Goal: Contribute content: Add original content to the website for others to see

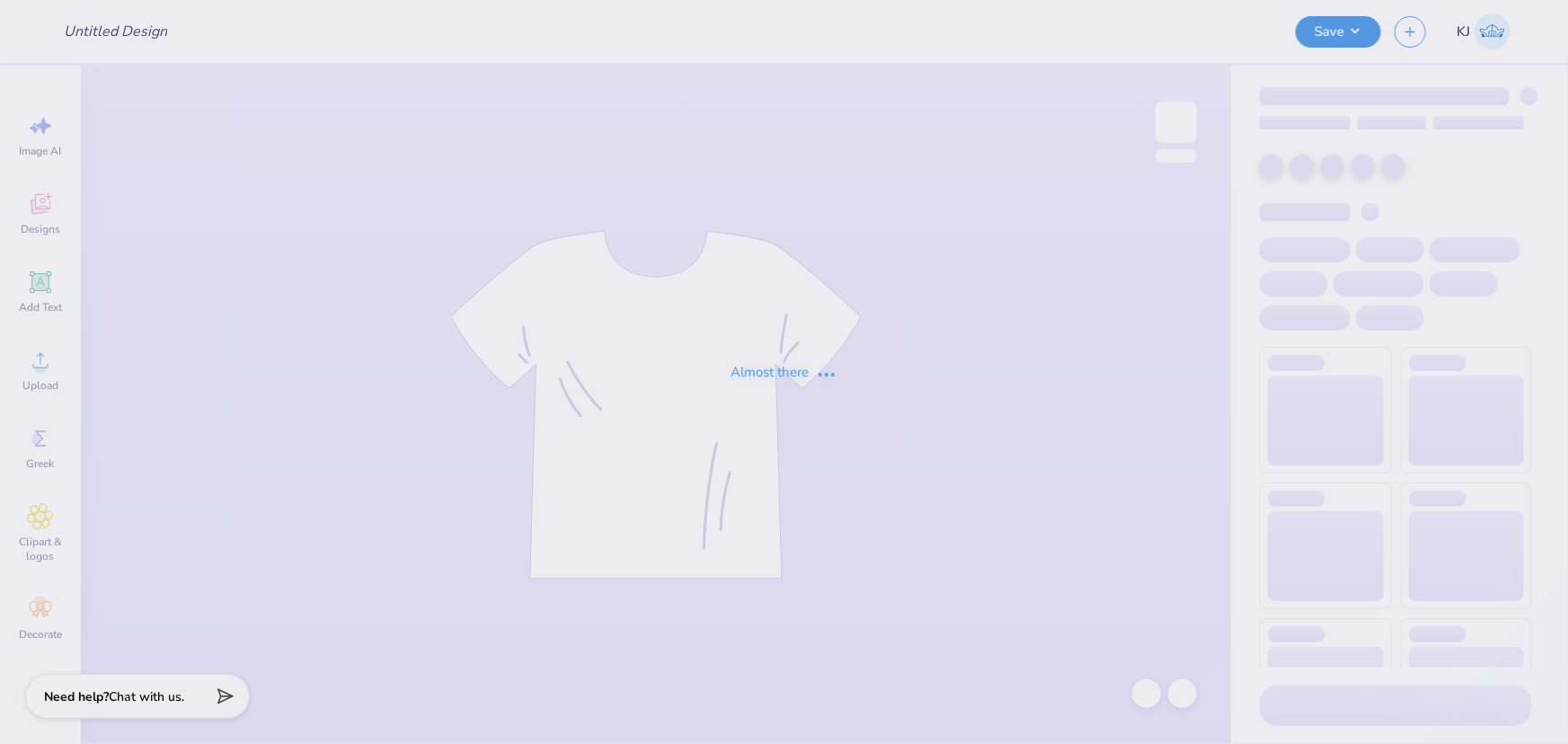
type input "Merch for BS"
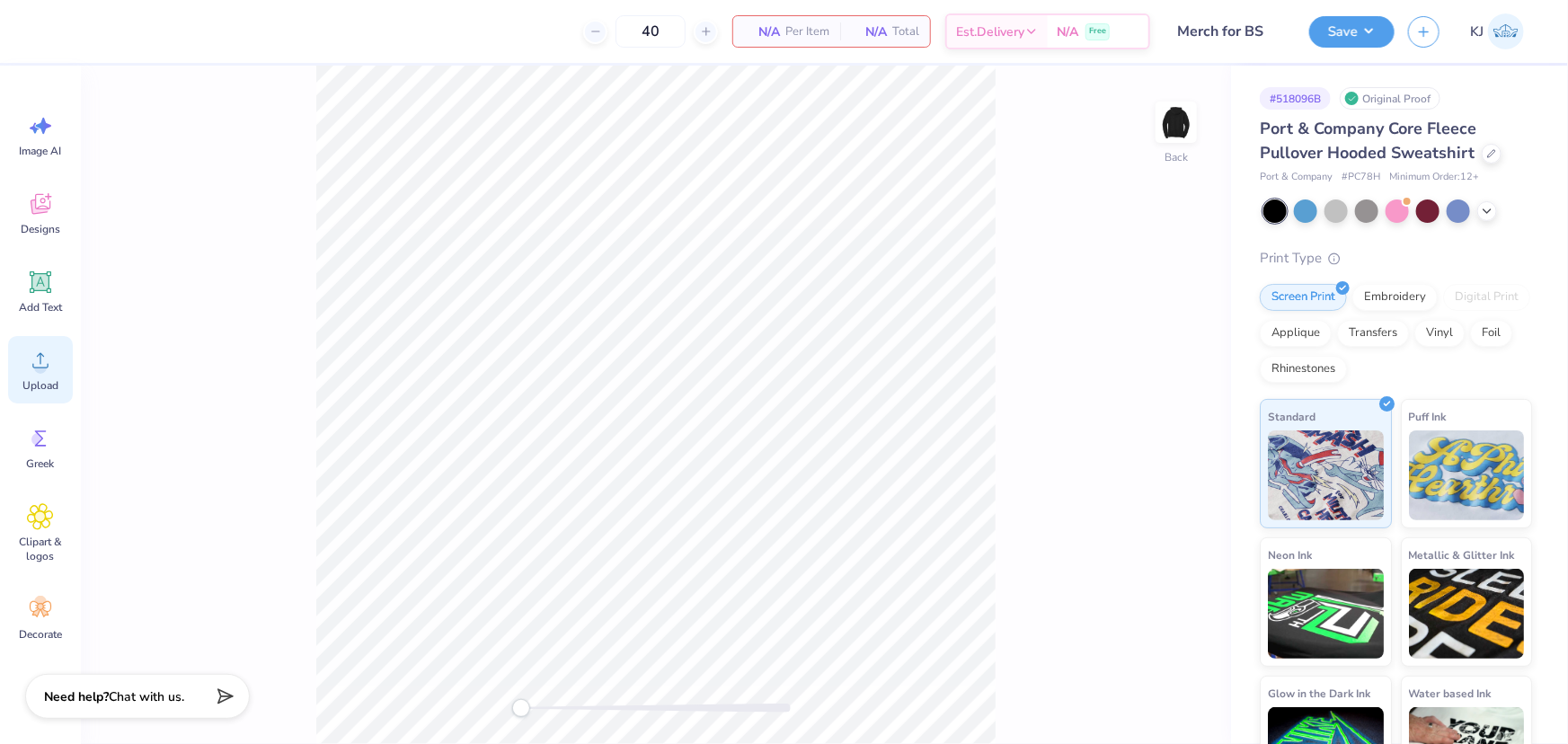
click at [18, 368] on div "Upload" at bounding box center [41, 369] width 64 height 67
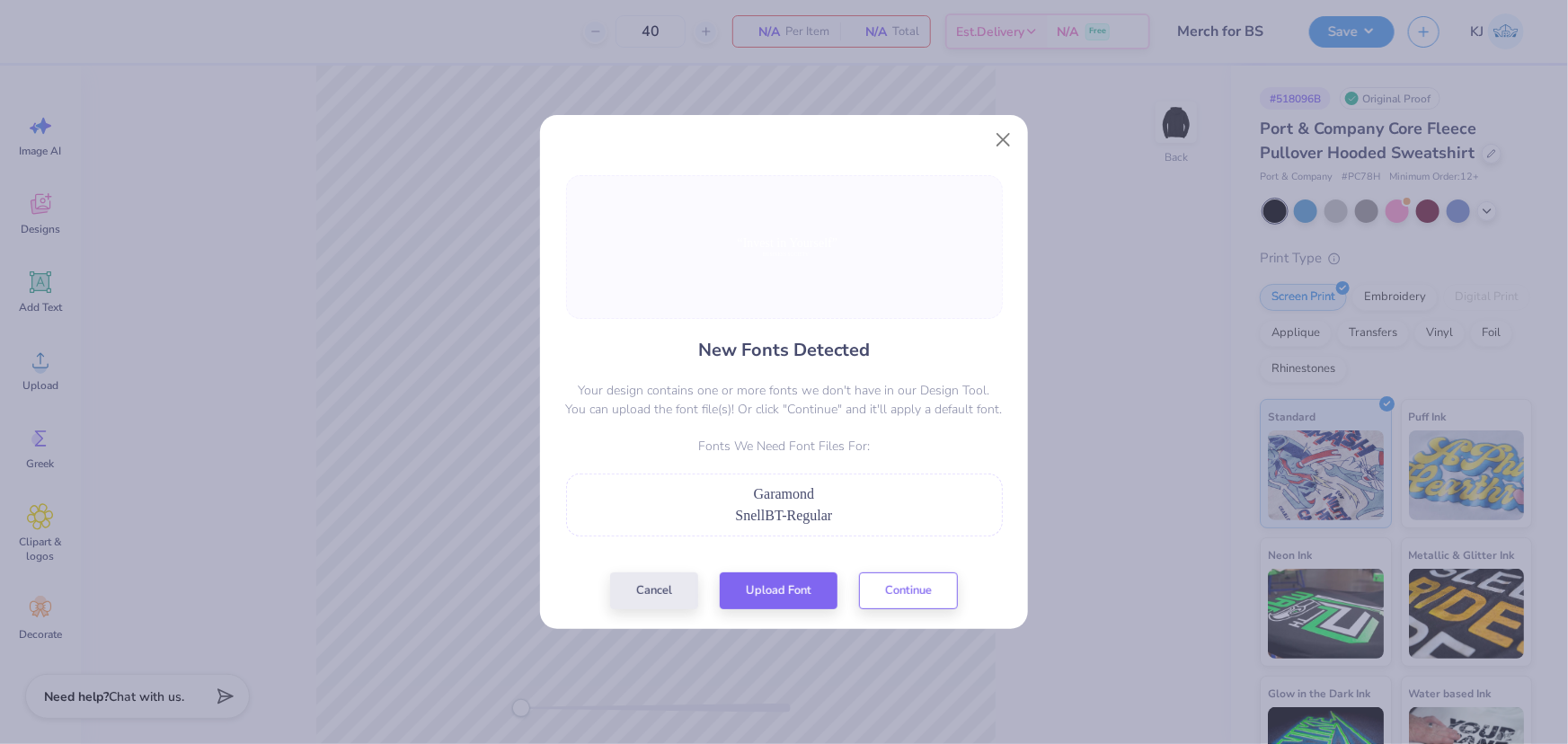
click at [789, 517] on span "SnellBT-Regular" at bounding box center [784, 515] width 97 height 15
click at [819, 505] on div "SnellBT-Regular" at bounding box center [784, 515] width 417 height 22
click at [942, 580] on button "Continue" at bounding box center [909, 586] width 99 height 37
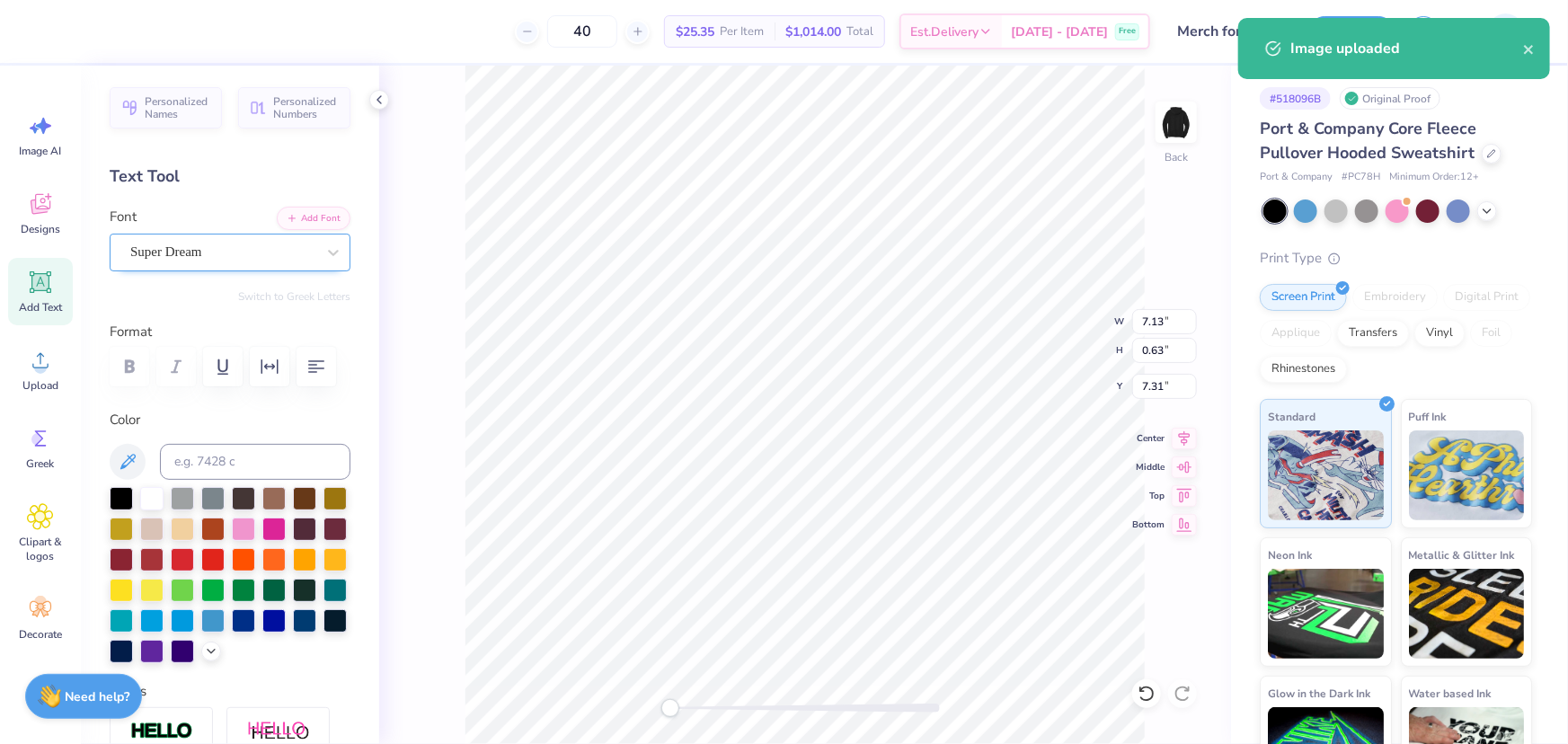
click at [284, 248] on div "Super Dream" at bounding box center [223, 251] width 189 height 27
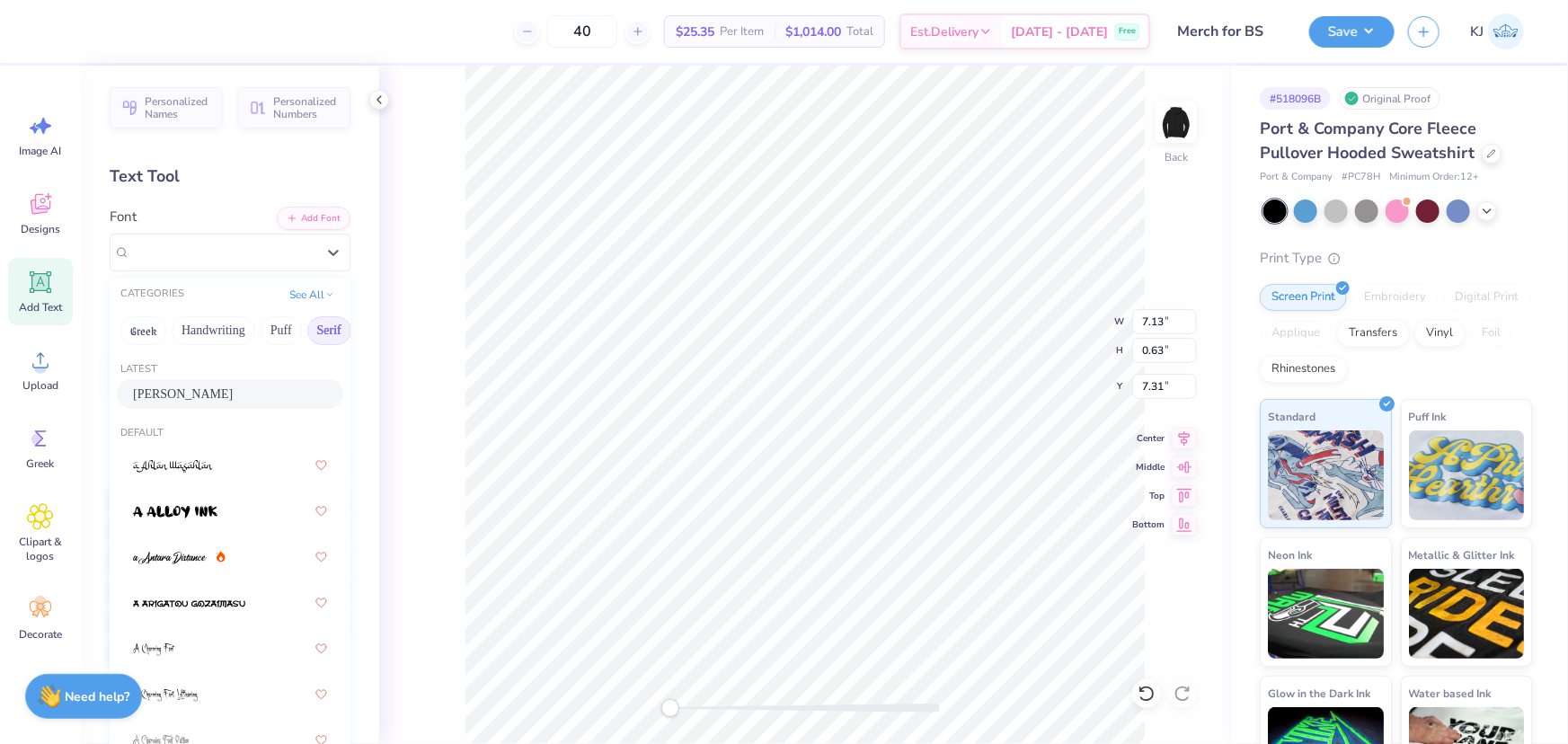
click at [317, 328] on button "Serif" at bounding box center [329, 331] width 44 height 28
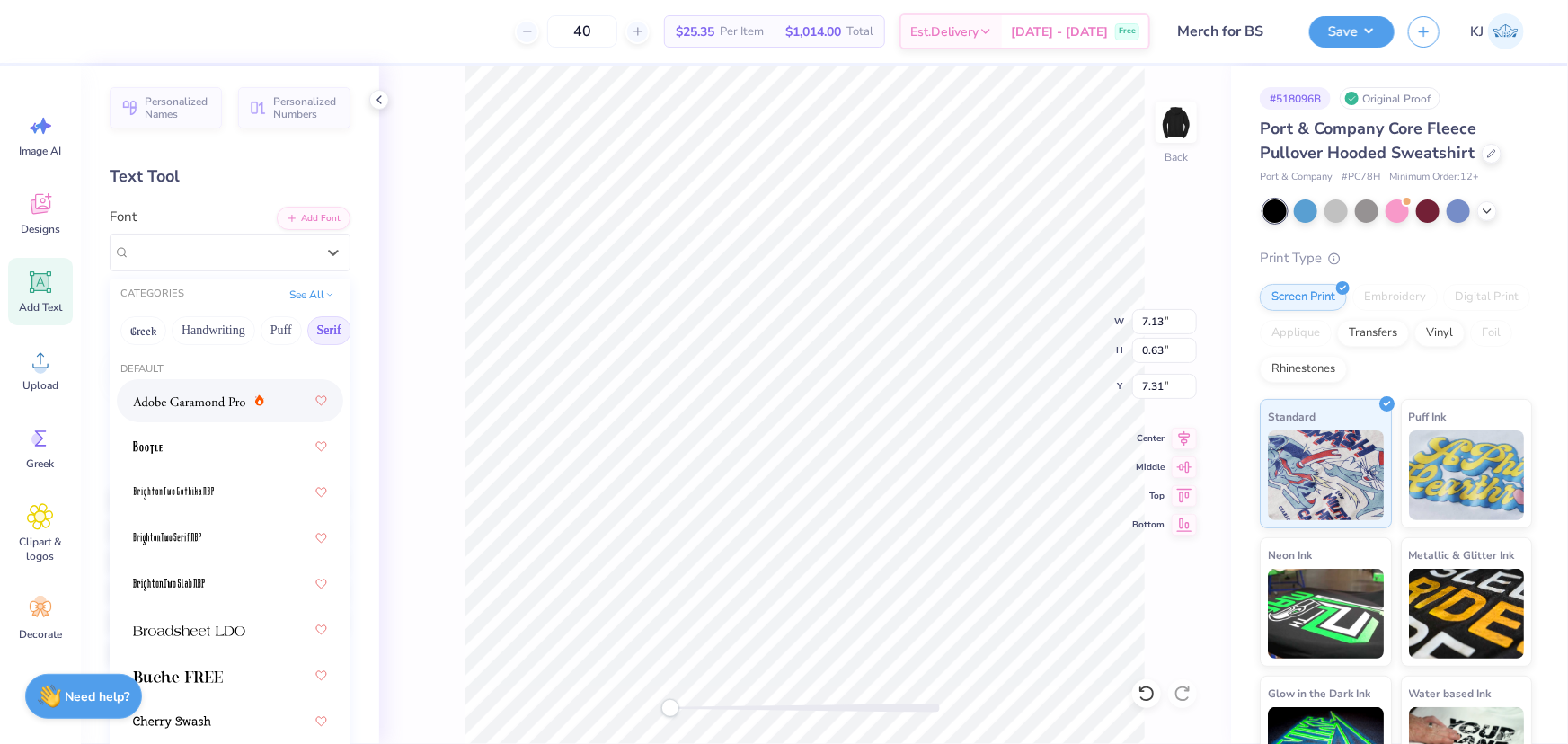
click at [190, 396] on img at bounding box center [189, 401] width 113 height 12
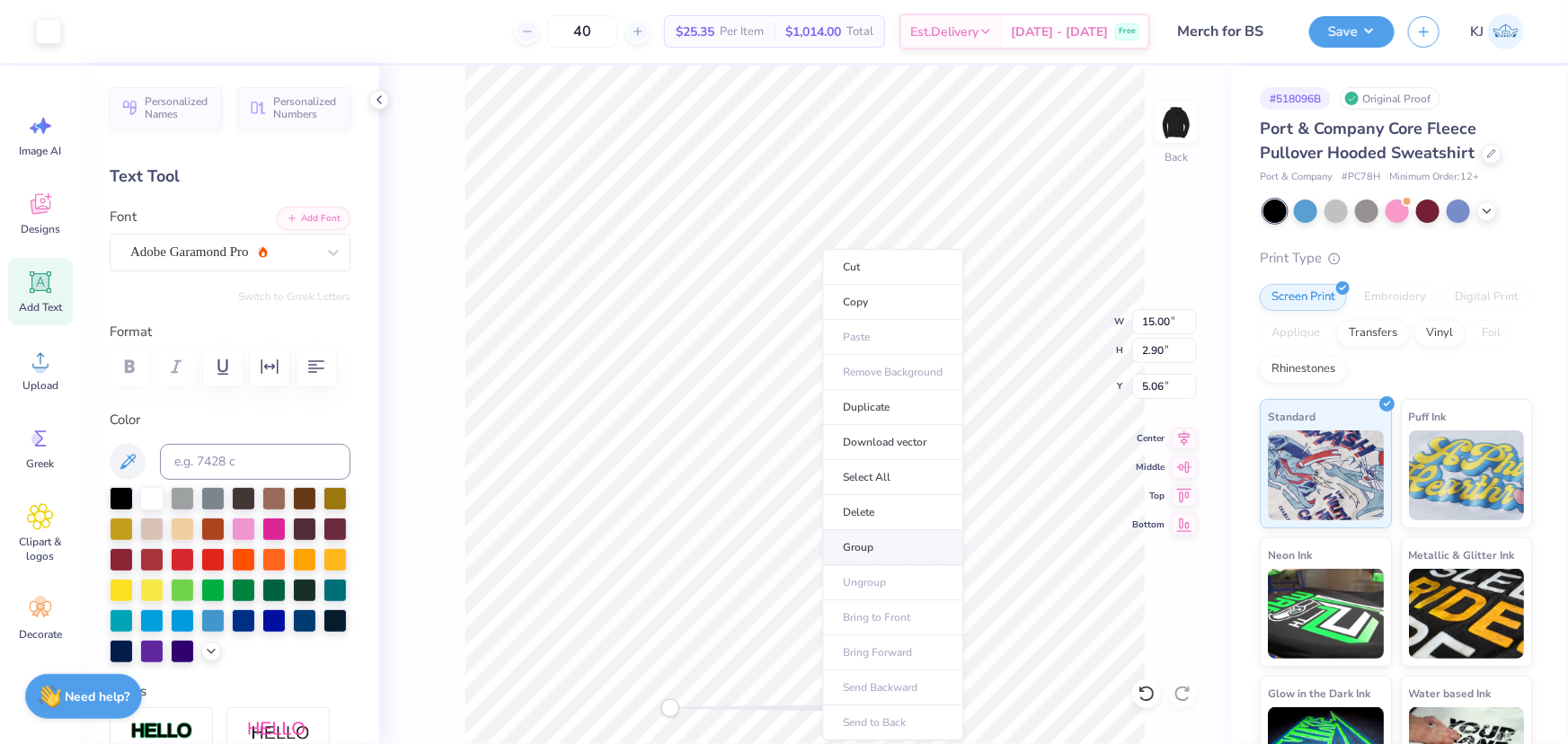
click at [881, 549] on li "Group" at bounding box center [893, 547] width 141 height 35
click at [1150, 320] on input "15.00" at bounding box center [1165, 321] width 64 height 26
type input "4"
click at [1151, 322] on input "15.00" at bounding box center [1165, 321] width 64 height 26
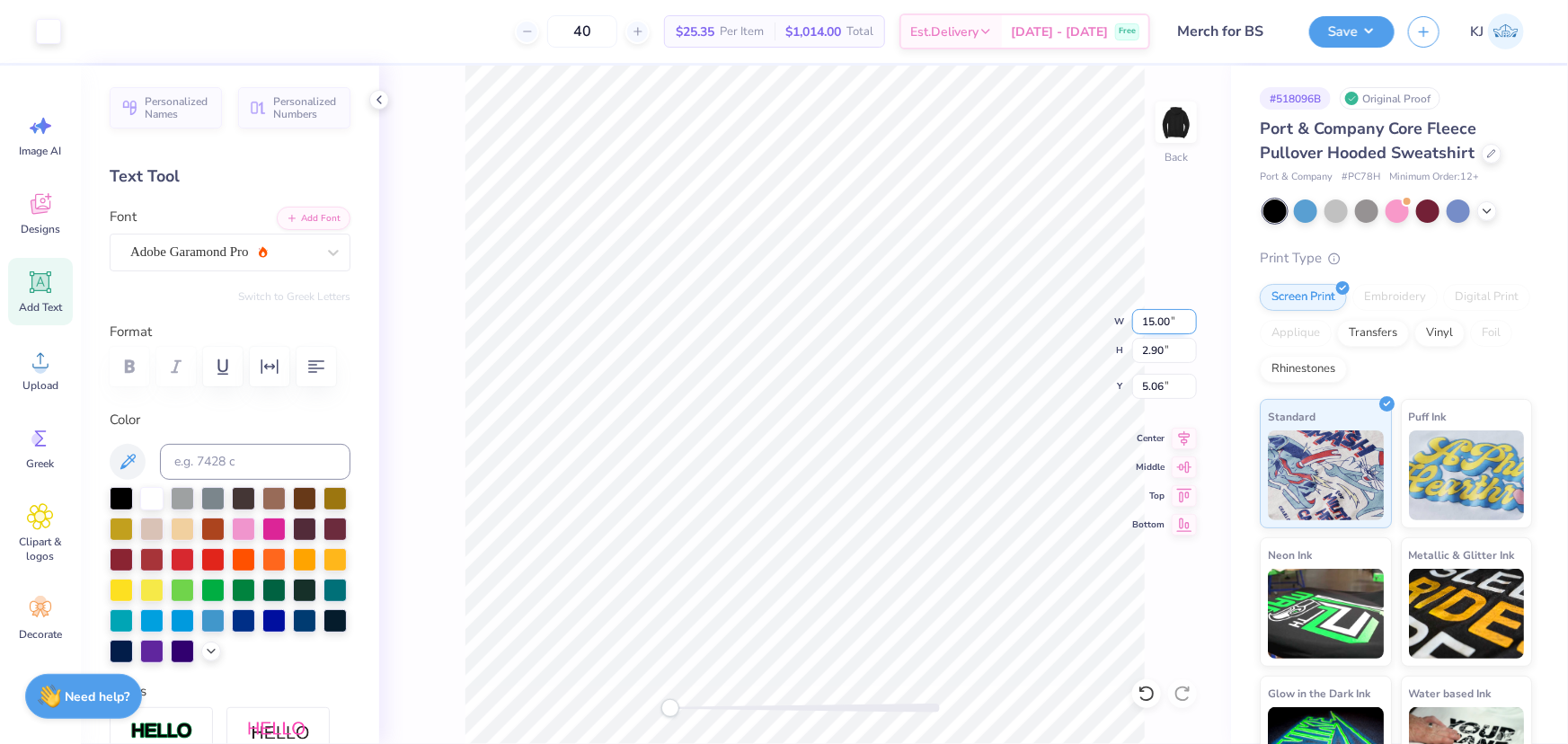
click at [1151, 322] on input "15.00" at bounding box center [1165, 321] width 64 height 26
type input "4.00"
type input "0.77"
type input "6.11"
click at [1157, 321] on input "4.00" at bounding box center [1165, 321] width 64 height 26
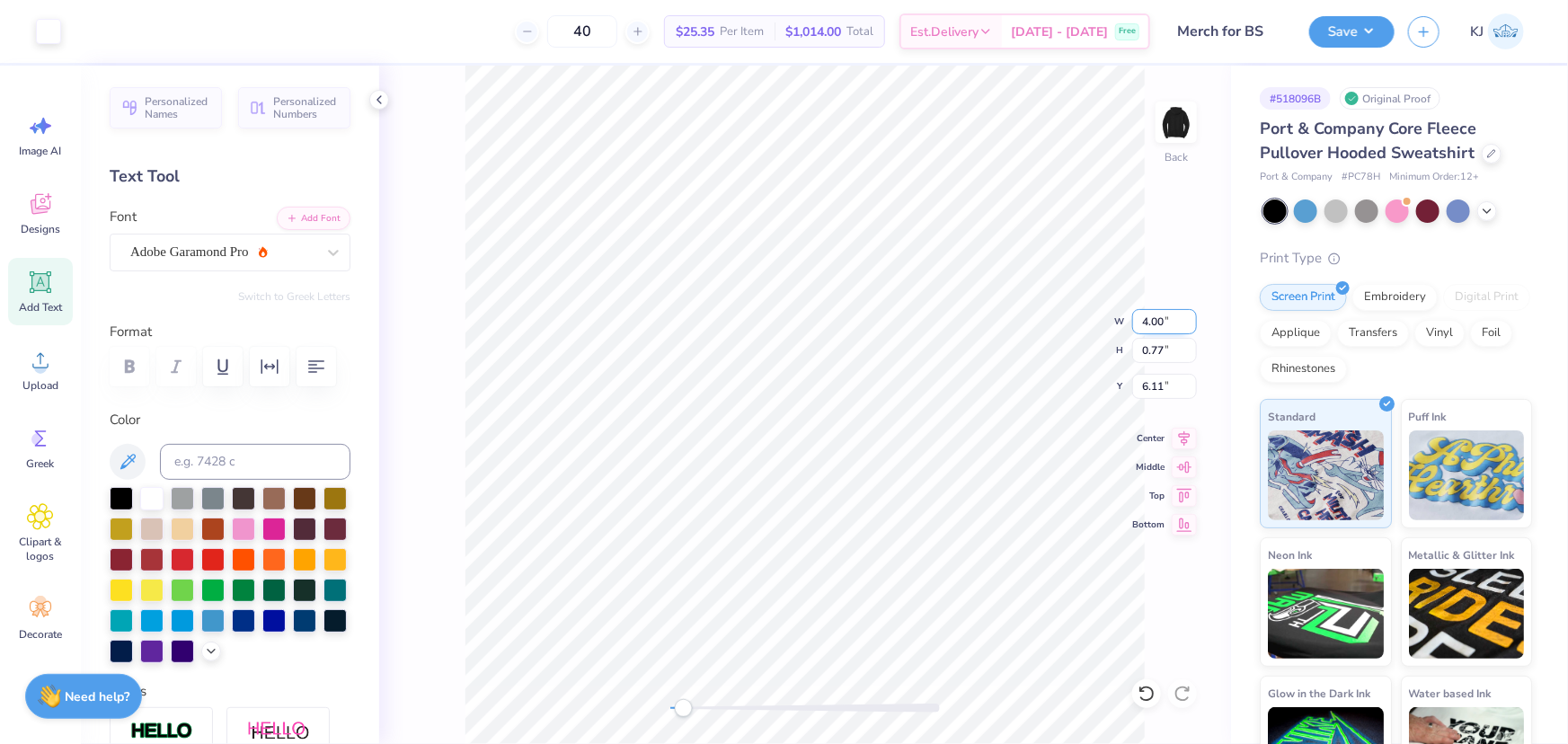
click at [1157, 321] on input "4.00" at bounding box center [1165, 321] width 64 height 26
type input "6.00"
type input "1.16"
click at [1150, 389] on input "5.92" at bounding box center [1165, 386] width 64 height 26
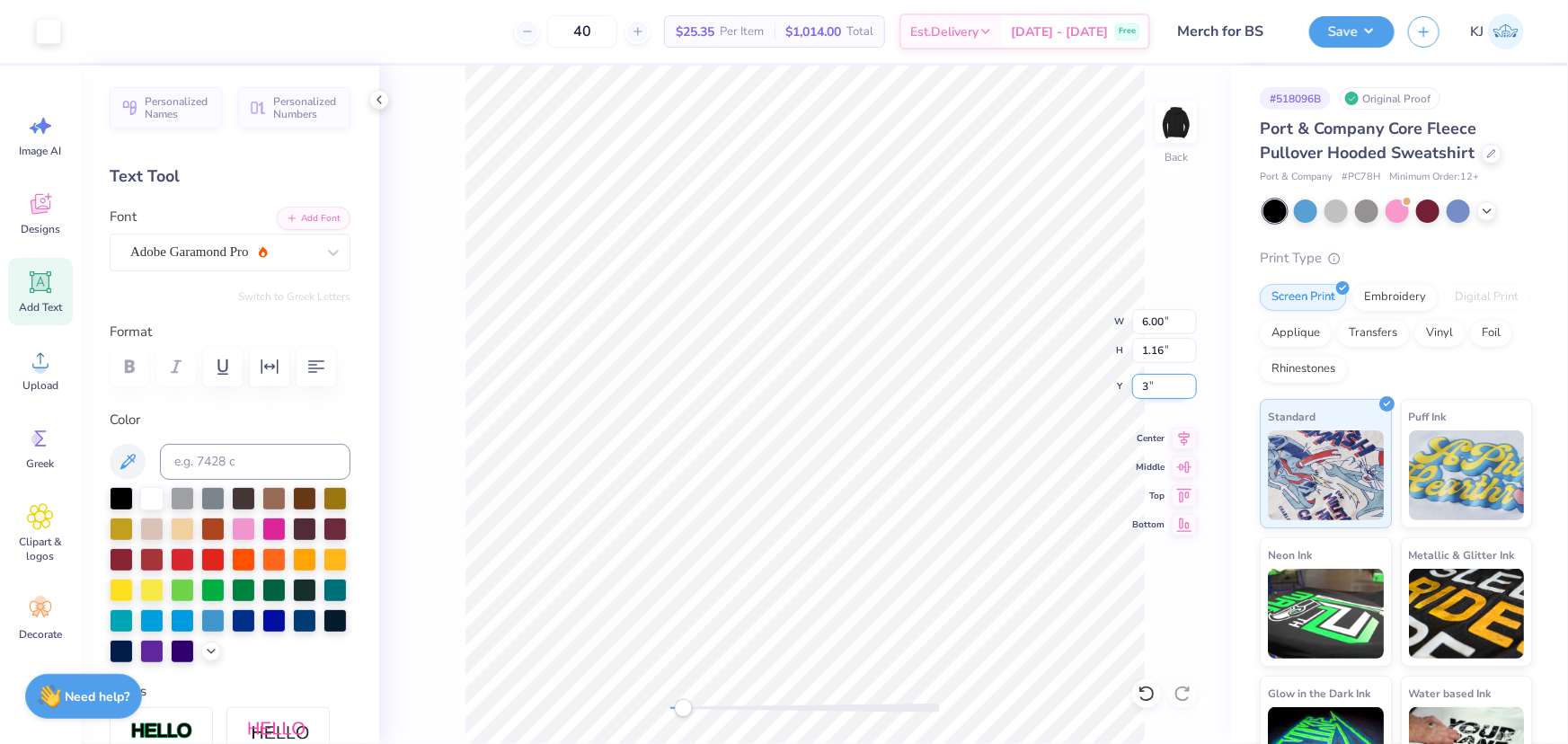
type input "3"
click at [1179, 126] on img at bounding box center [1176, 122] width 72 height 72
click at [42, 386] on span "Upload" at bounding box center [41, 385] width 36 height 14
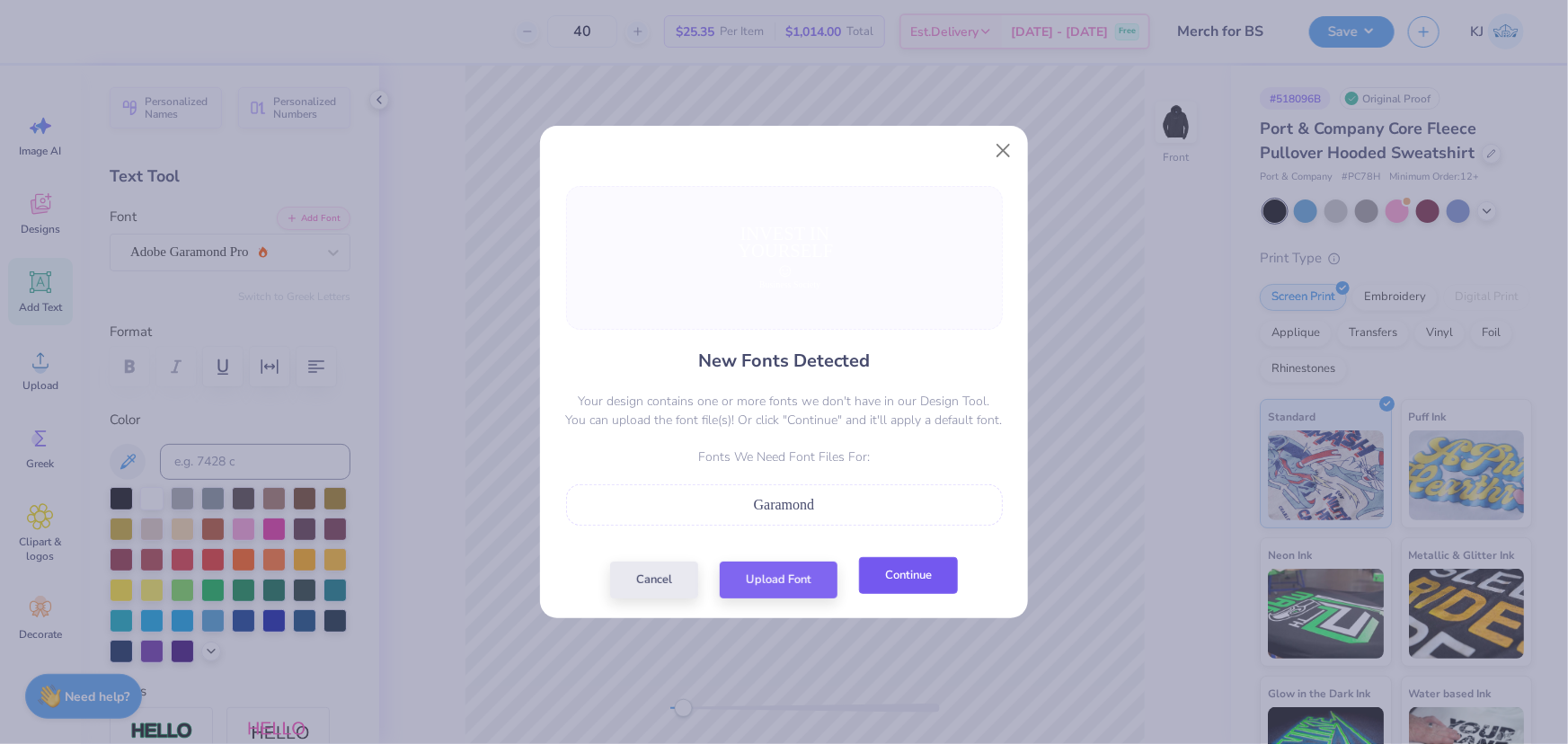
click at [923, 584] on button "Continue" at bounding box center [909, 575] width 99 height 37
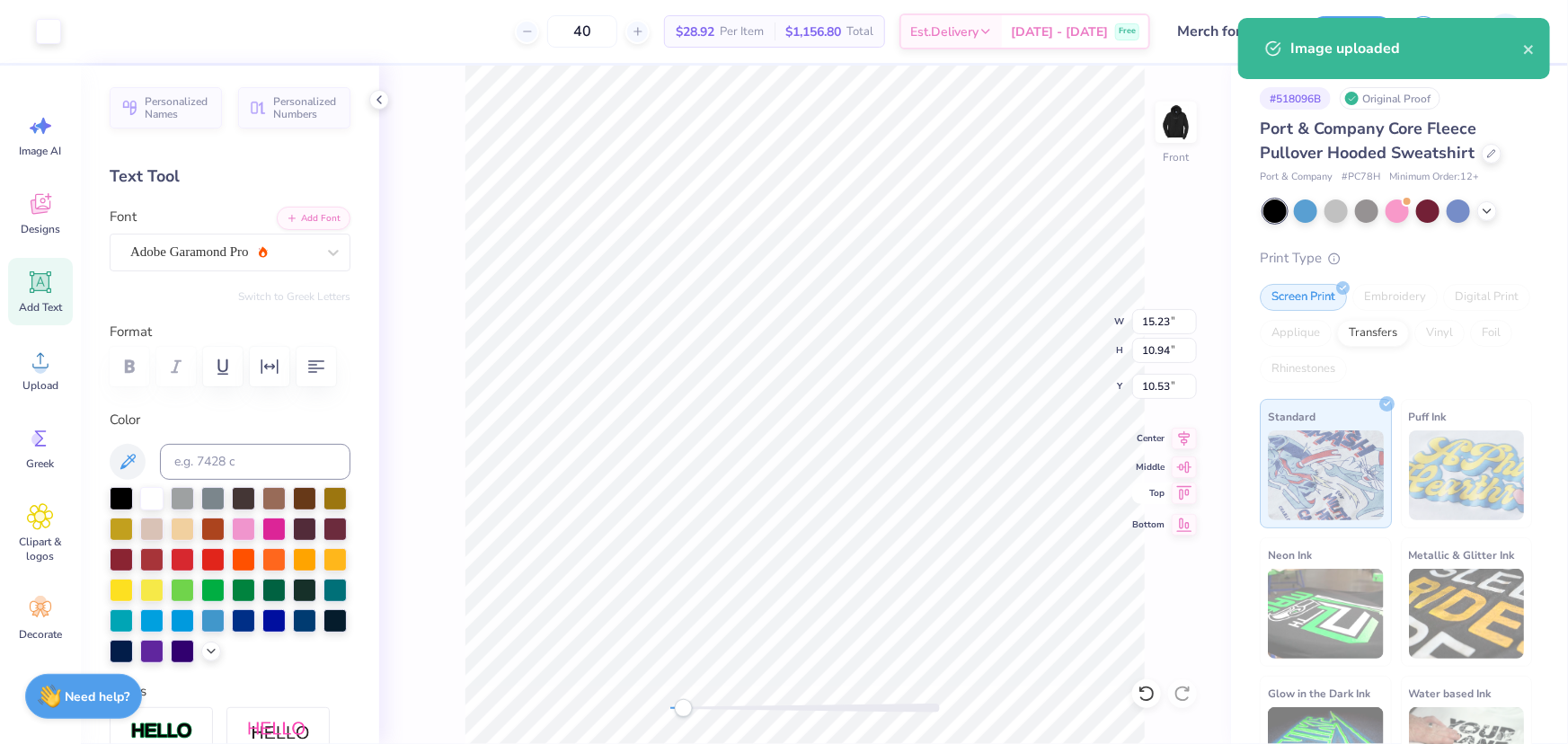
click at [1144, 497] on span "Top" at bounding box center [1149, 493] width 32 height 14
type input "6.00"
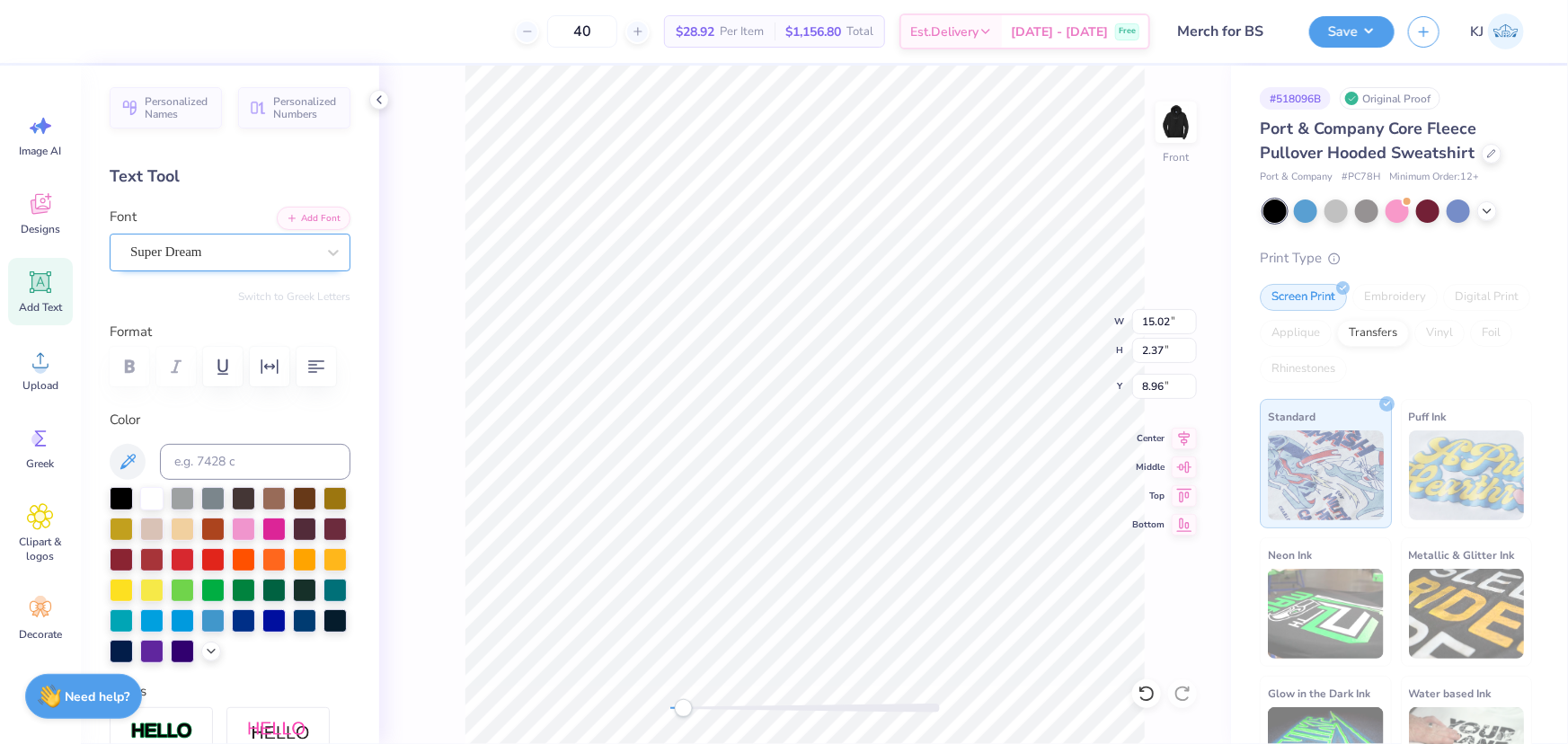
click at [218, 255] on div "Super Dream" at bounding box center [223, 251] width 189 height 27
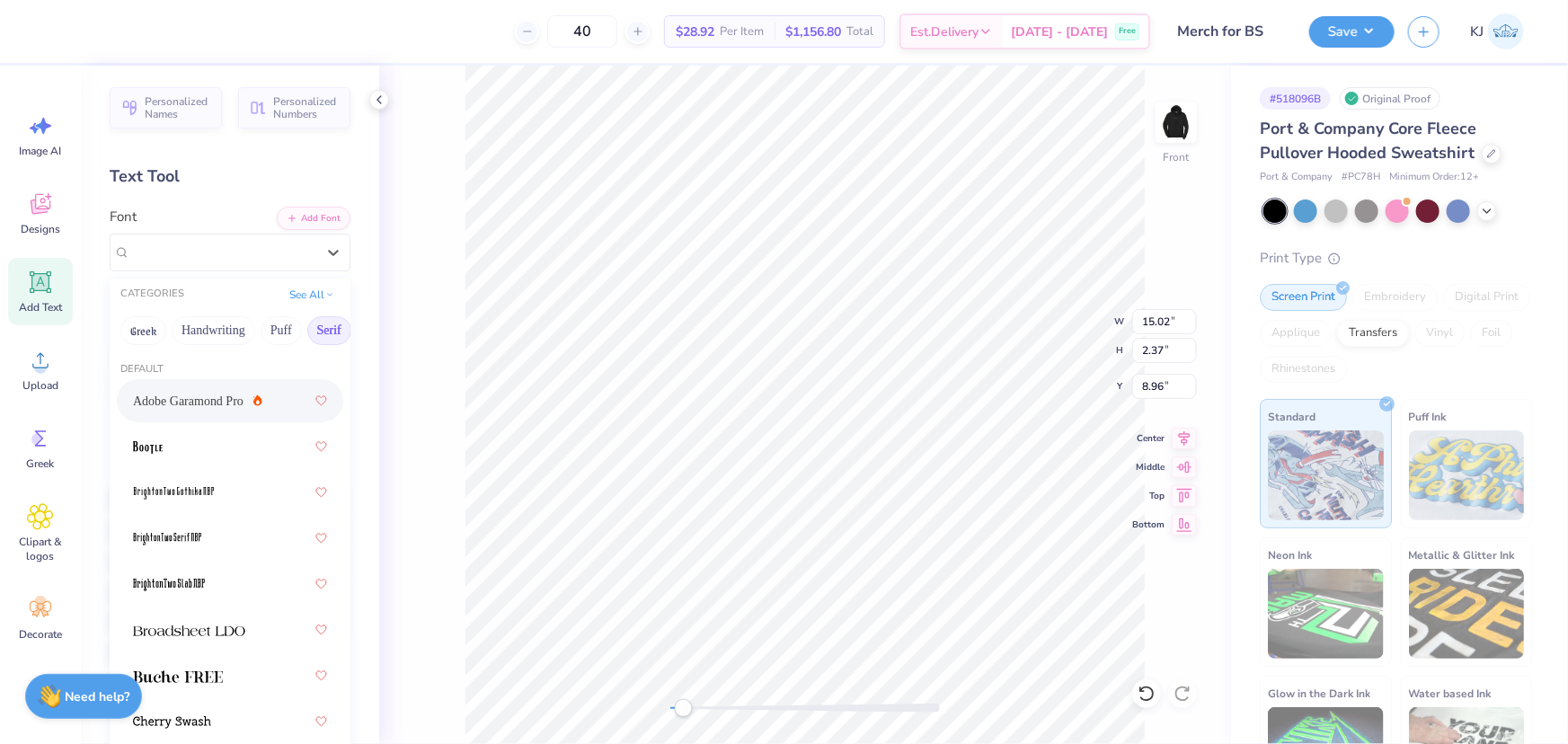
click at [212, 401] on span "Adobe Garamond Pro" at bounding box center [188, 401] width 111 height 19
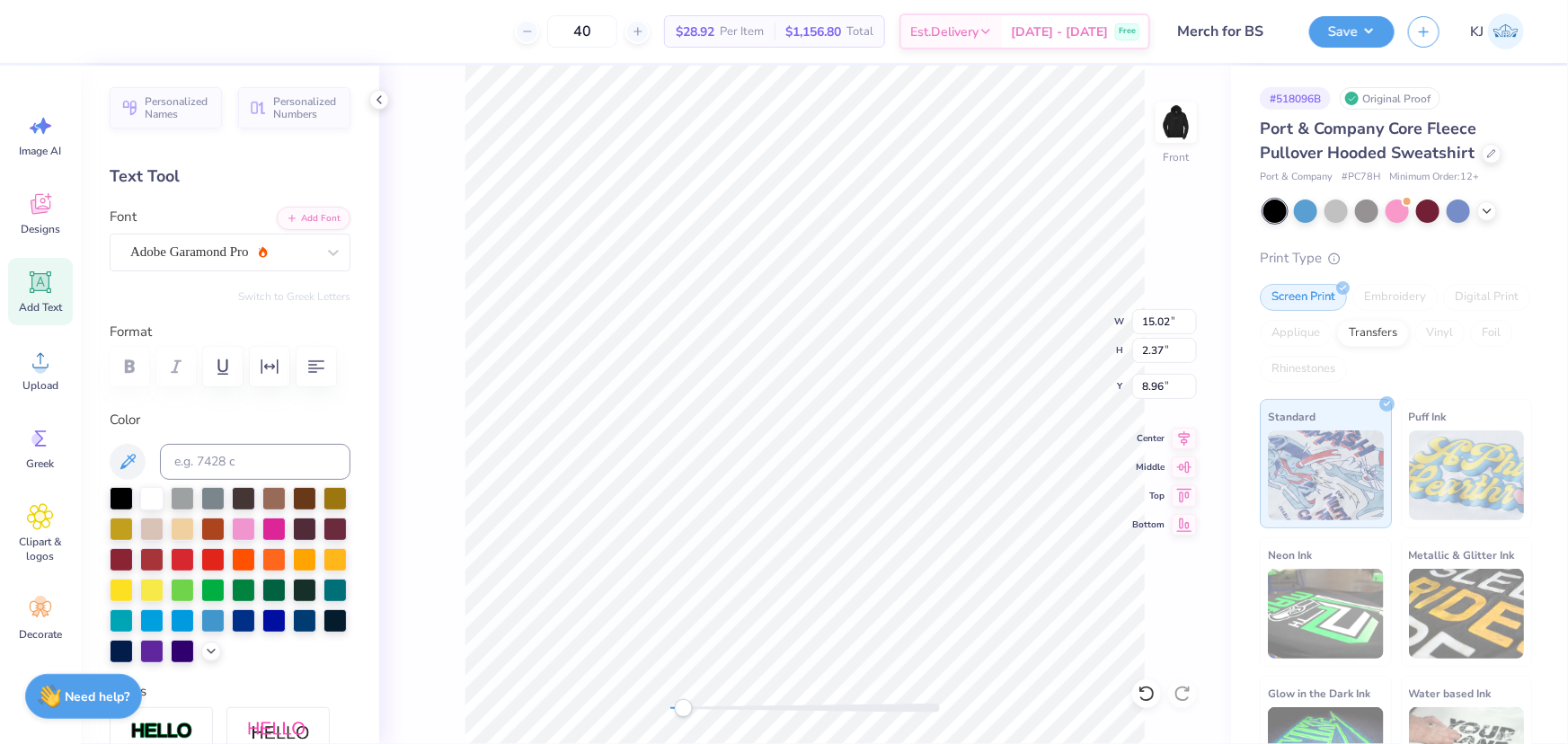
type input "14.81"
type input "6.00"
click at [297, 256] on div "Super Dream" at bounding box center [223, 251] width 189 height 27
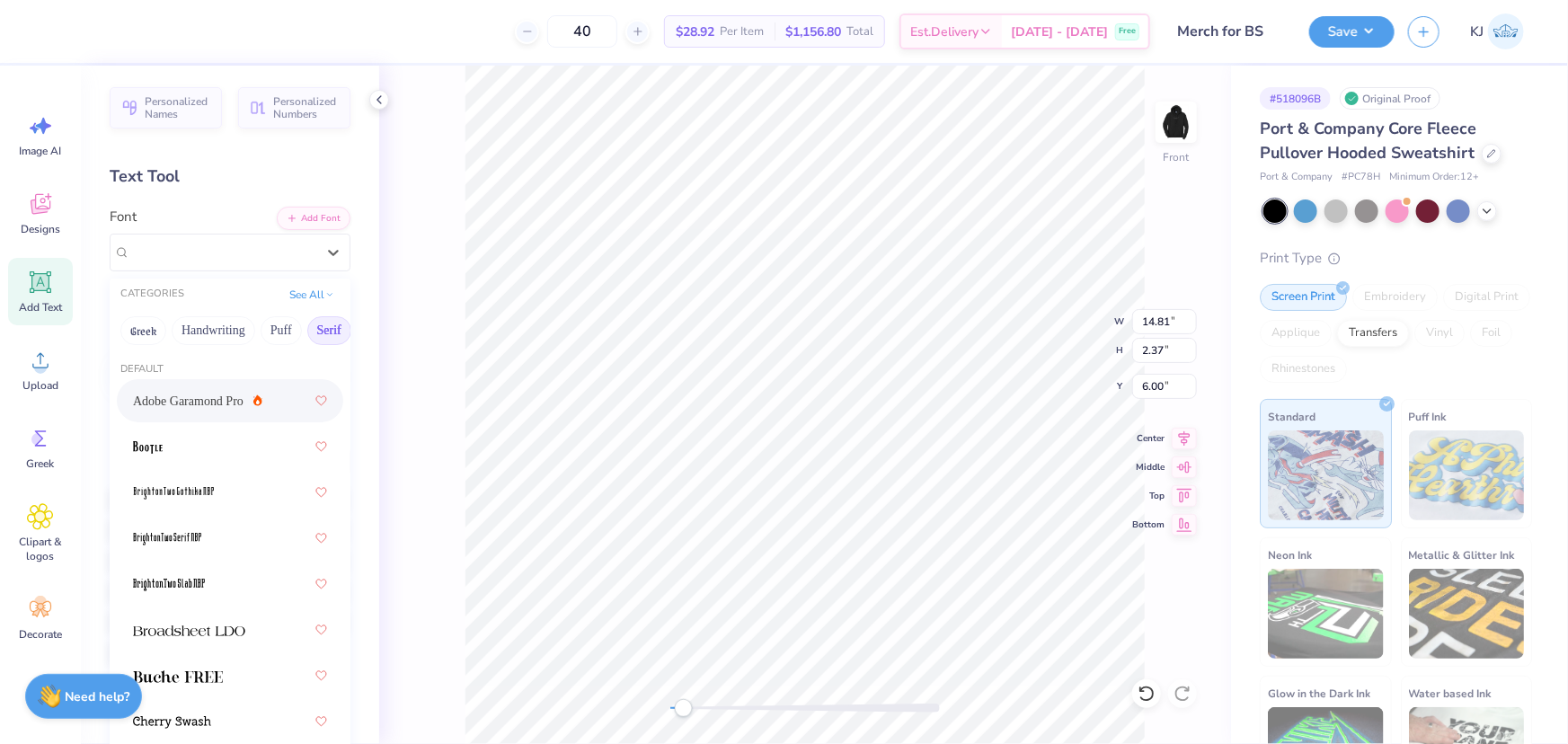
click at [216, 399] on span "Adobe Garamond Pro" at bounding box center [188, 401] width 111 height 19
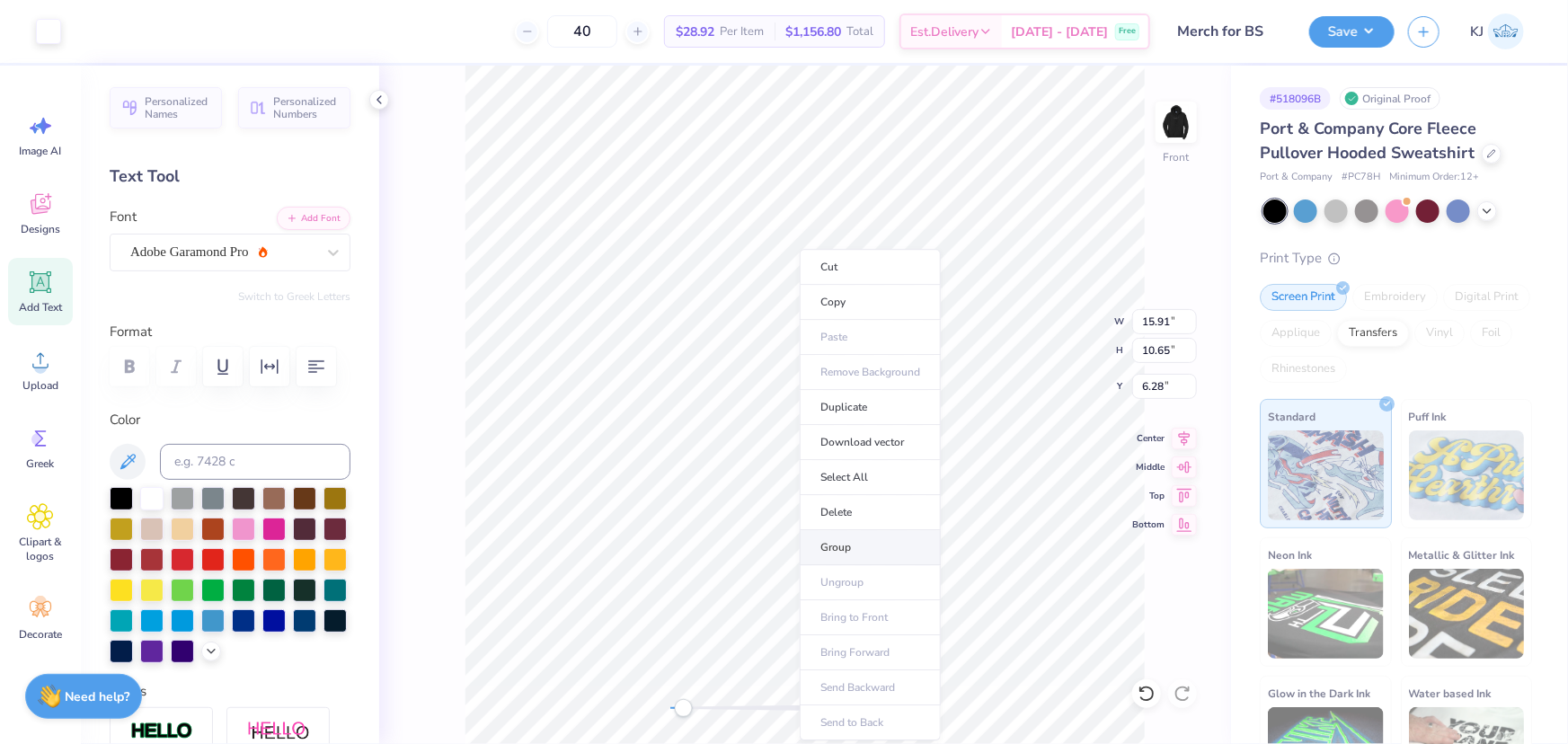
click at [883, 545] on li "Group" at bounding box center [870, 547] width 141 height 35
click at [1151, 313] on input "15.91" at bounding box center [1165, 321] width 64 height 26
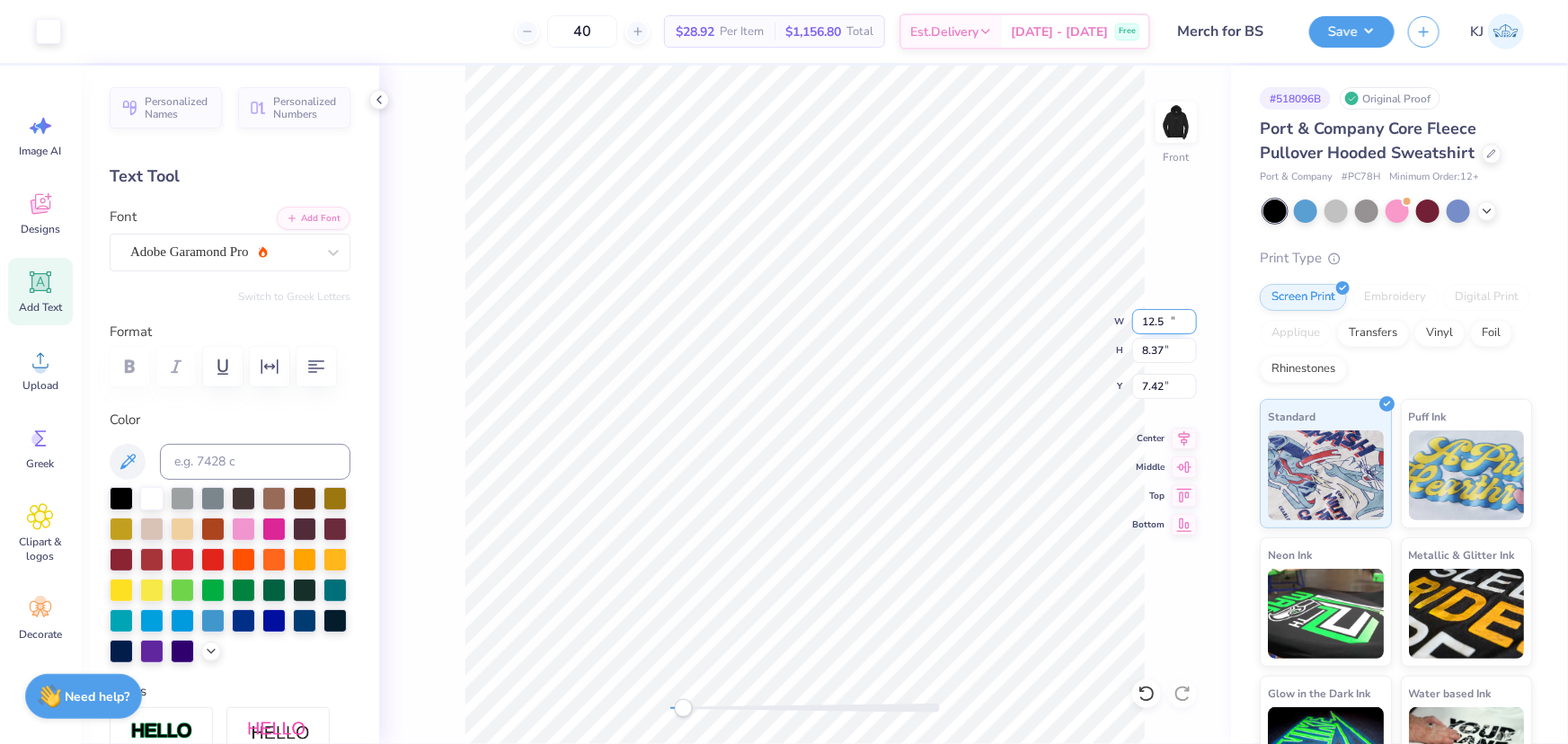
type input "12.50"
type input "8.37"
type input "7.42"
click at [1177, 436] on icon at bounding box center [1184, 436] width 26 height 22
click at [1169, 389] on input "7.42" at bounding box center [1165, 386] width 64 height 26
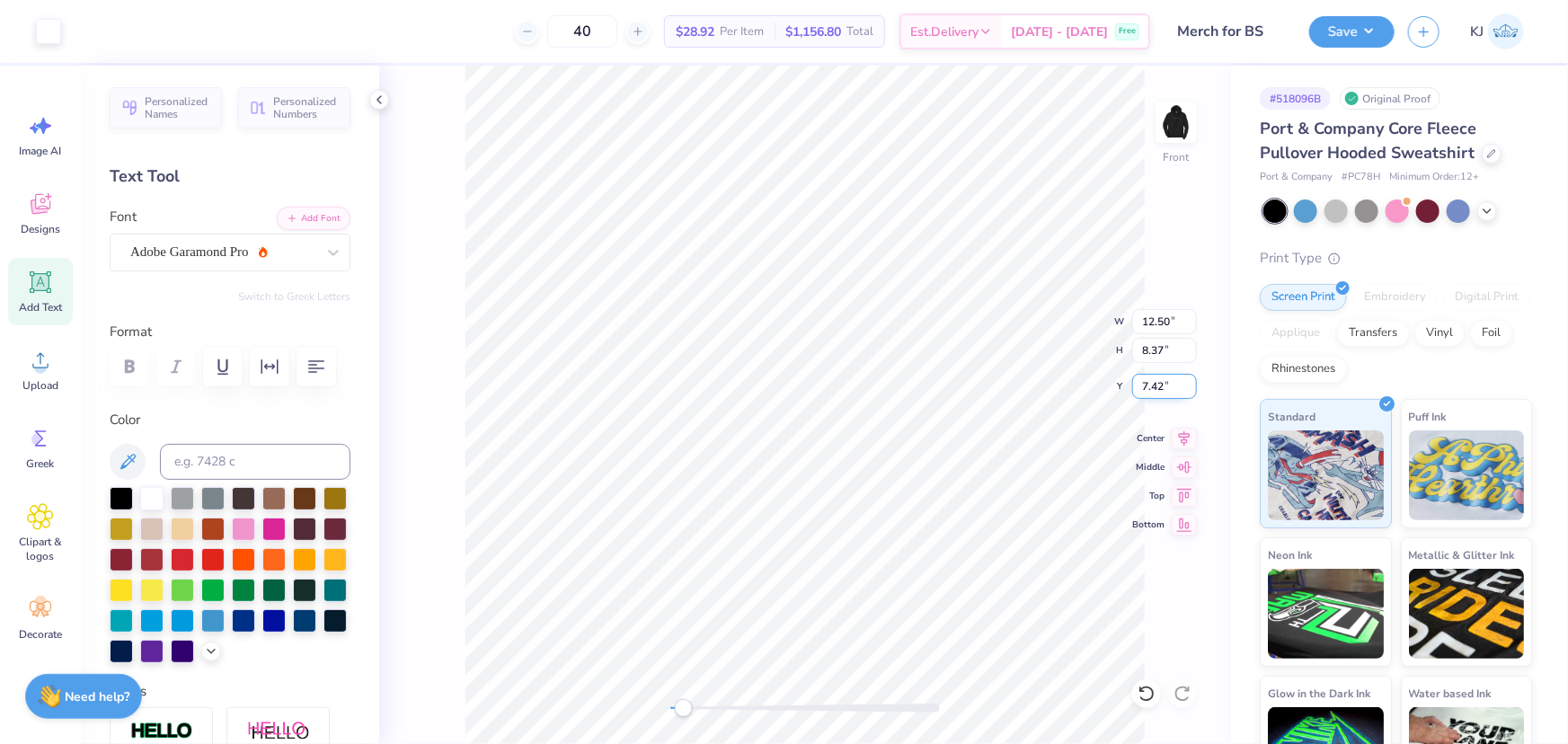
click at [1151, 389] on input "7.42" at bounding box center [1165, 386] width 64 height 26
type input "6"
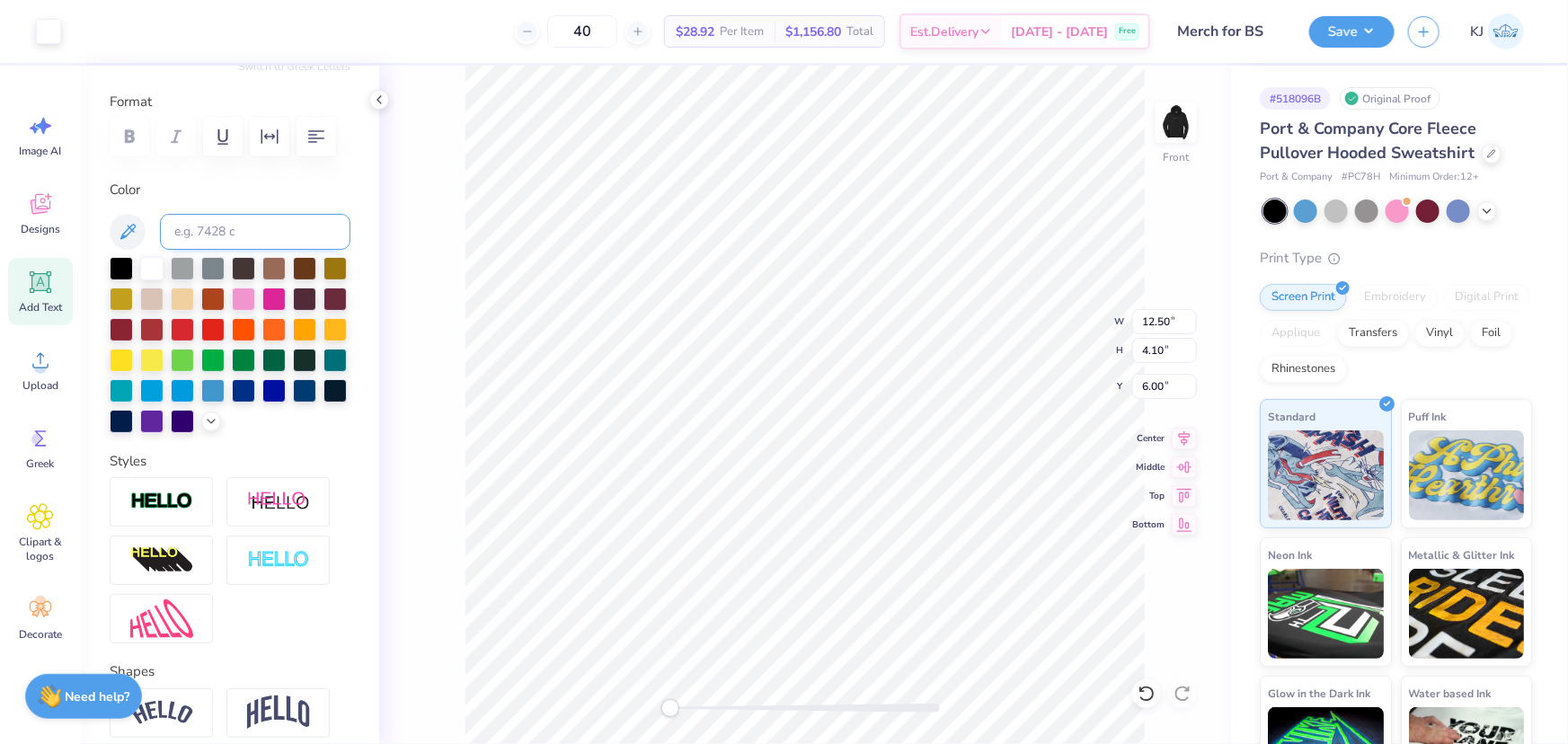
scroll to position [401, 0]
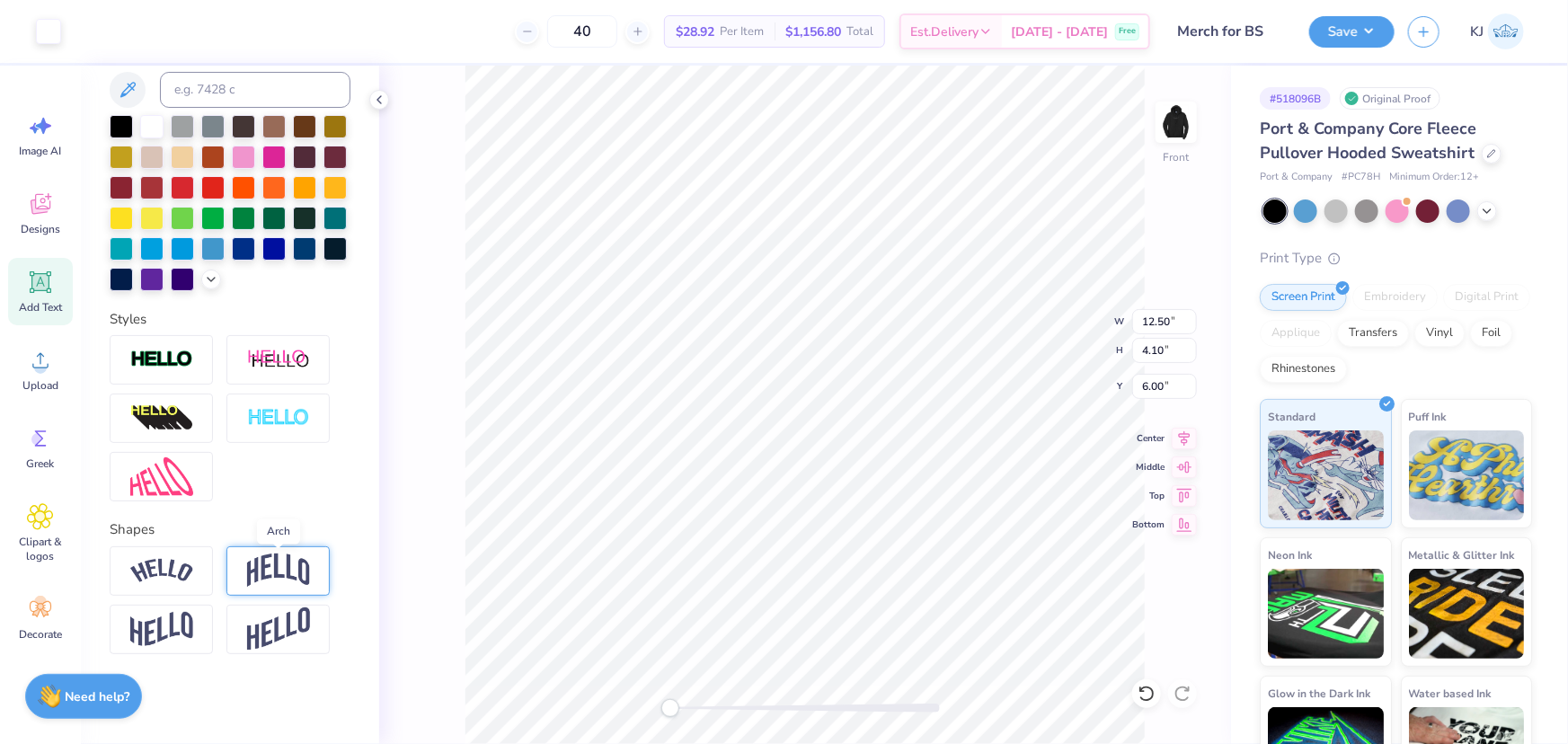
click at [279, 583] on img at bounding box center [278, 570] width 63 height 34
type input "12.31"
type input "1.75"
type input "8.34"
click at [287, 575] on img at bounding box center [278, 570] width 63 height 34
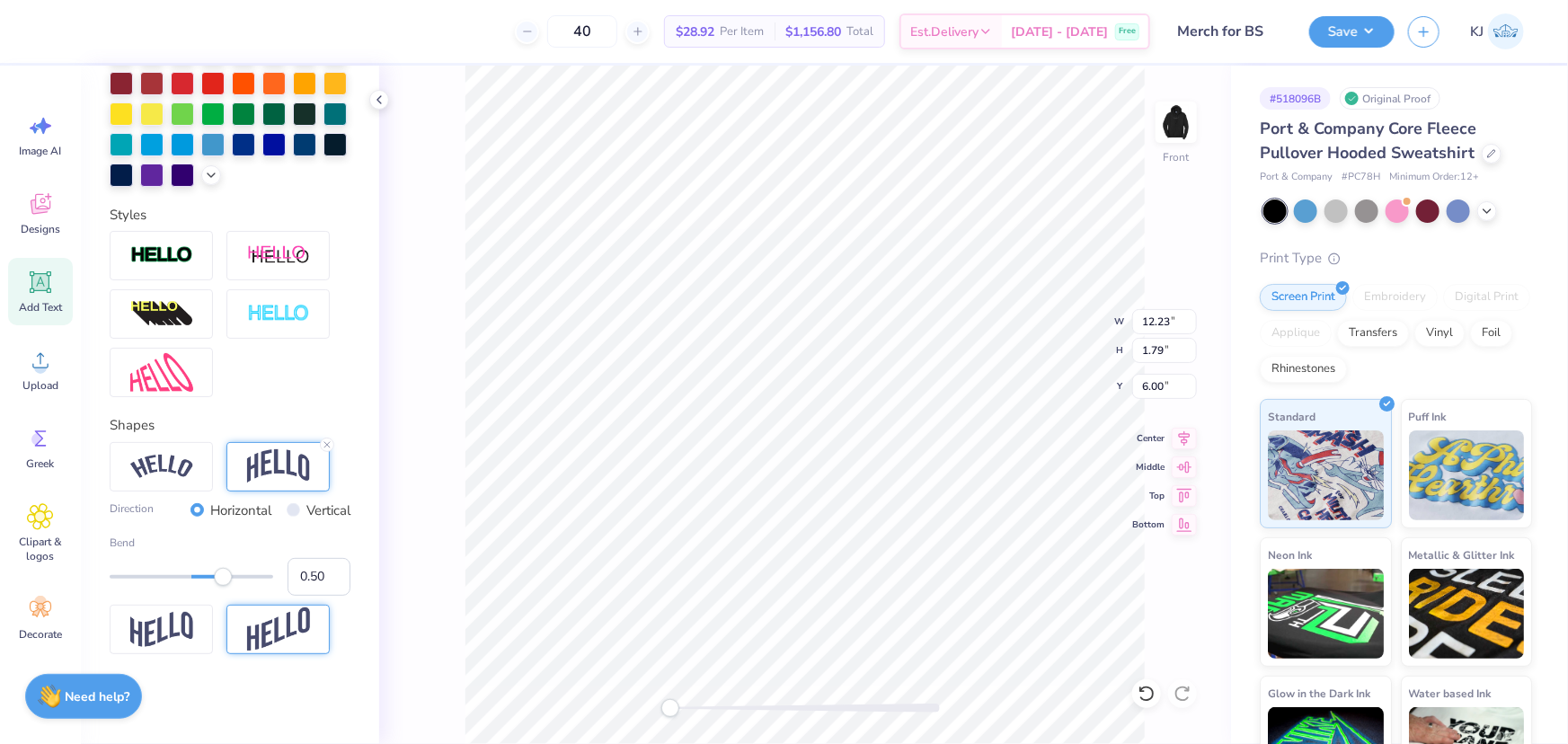
scroll to position [505, 0]
type input "0.15"
drag, startPoint x: 224, startPoint y: 582, endPoint x: 197, endPoint y: 583, distance: 27.0
click at [197, 583] on div "Accessibility label" at bounding box center [197, 577] width 18 height 18
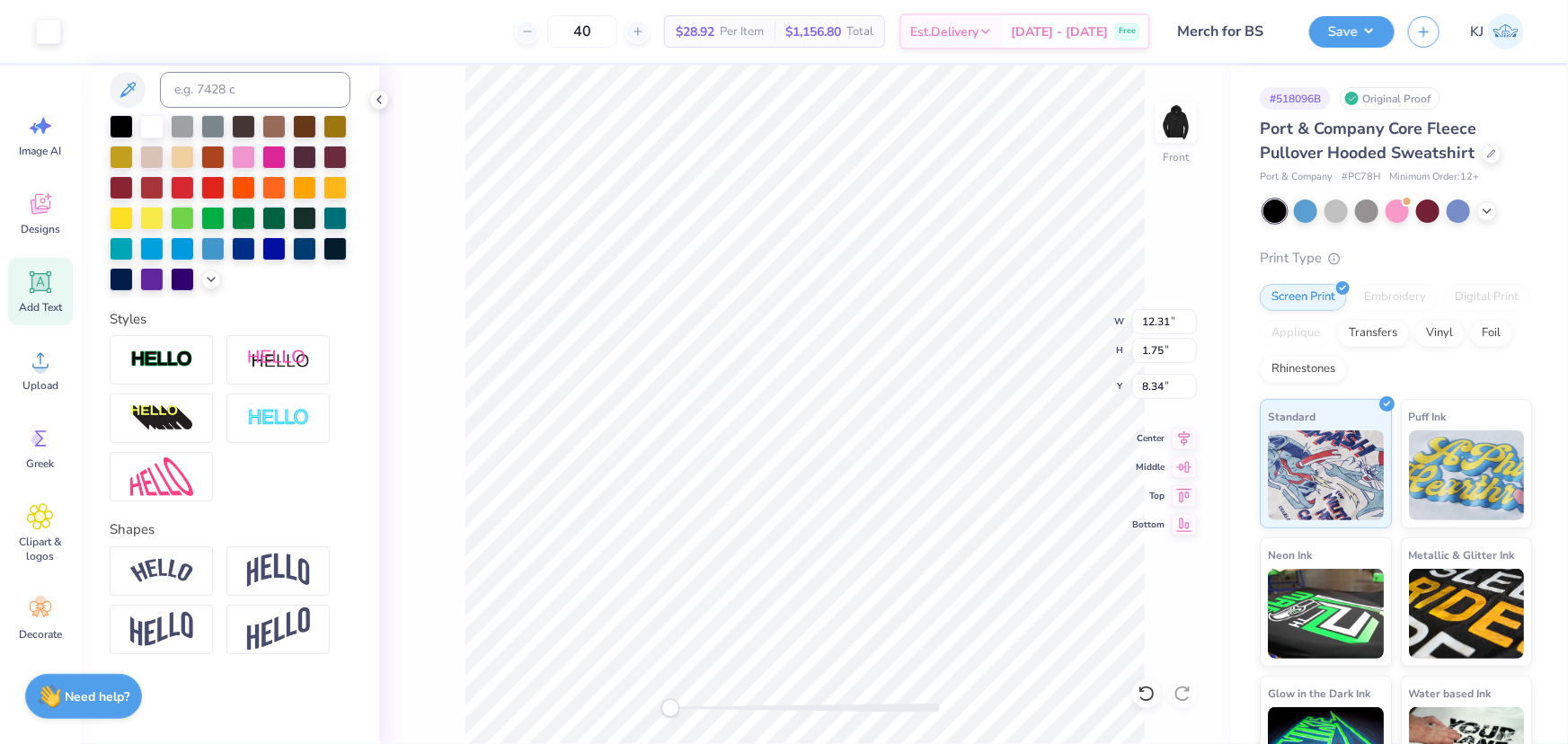
scroll to position [401, 0]
click at [281, 575] on img at bounding box center [278, 570] width 63 height 34
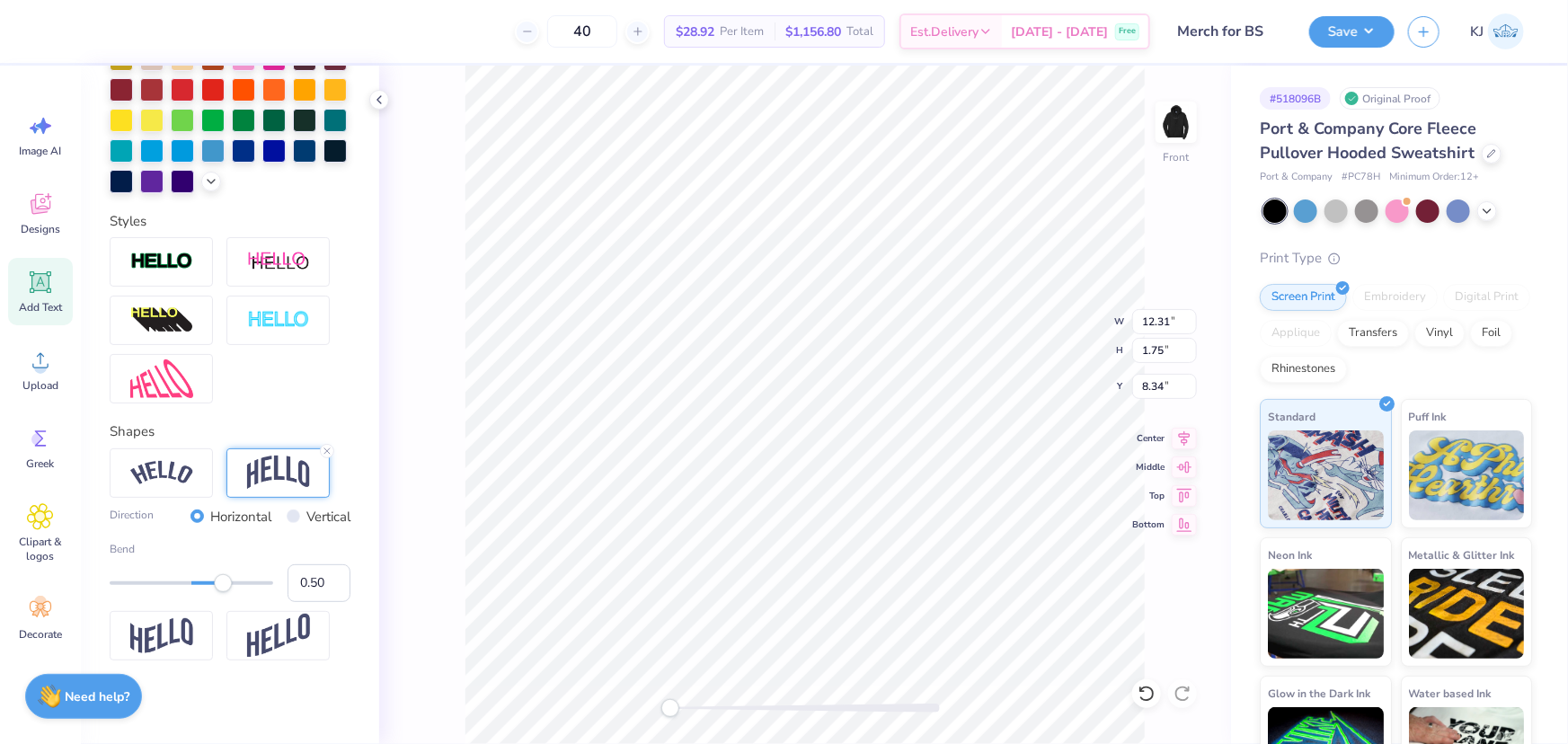
scroll to position [505, 0]
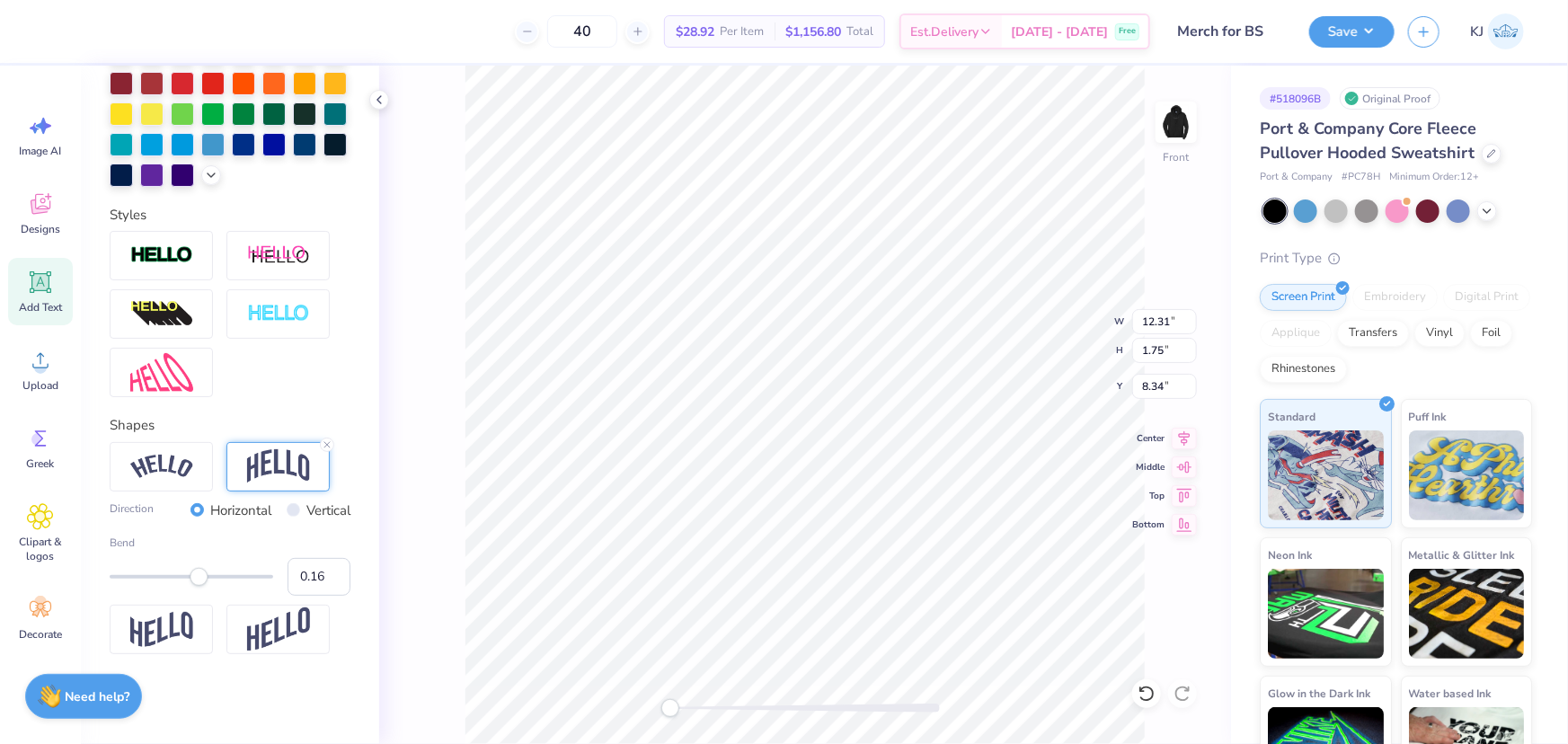
type input "0.15"
drag, startPoint x: 216, startPoint y: 579, endPoint x: 197, endPoint y: 579, distance: 19.0
click at [197, 579] on div "Accessibility label" at bounding box center [197, 577] width 18 height 18
type input "7.53"
type input "3.32"
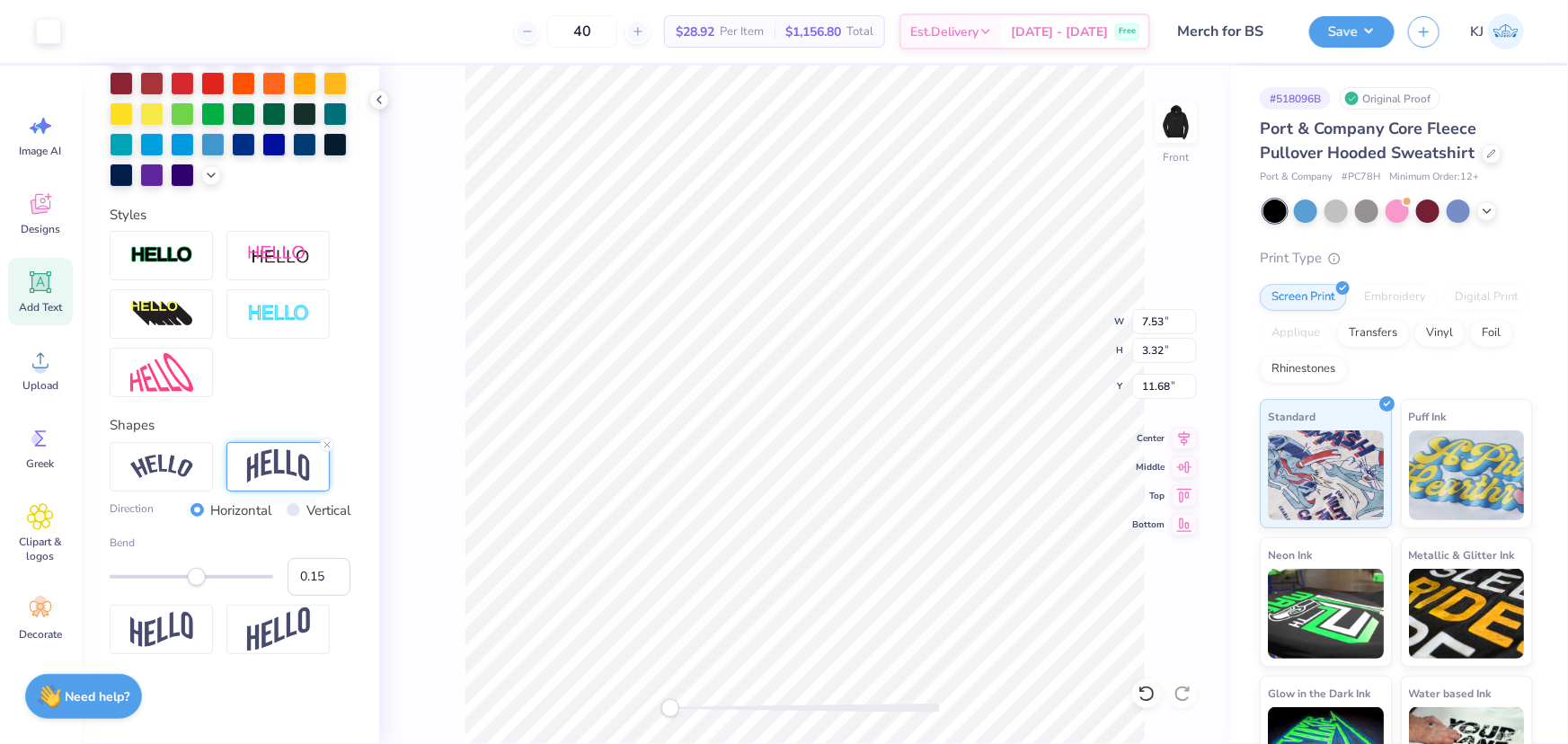
type input "11.68"
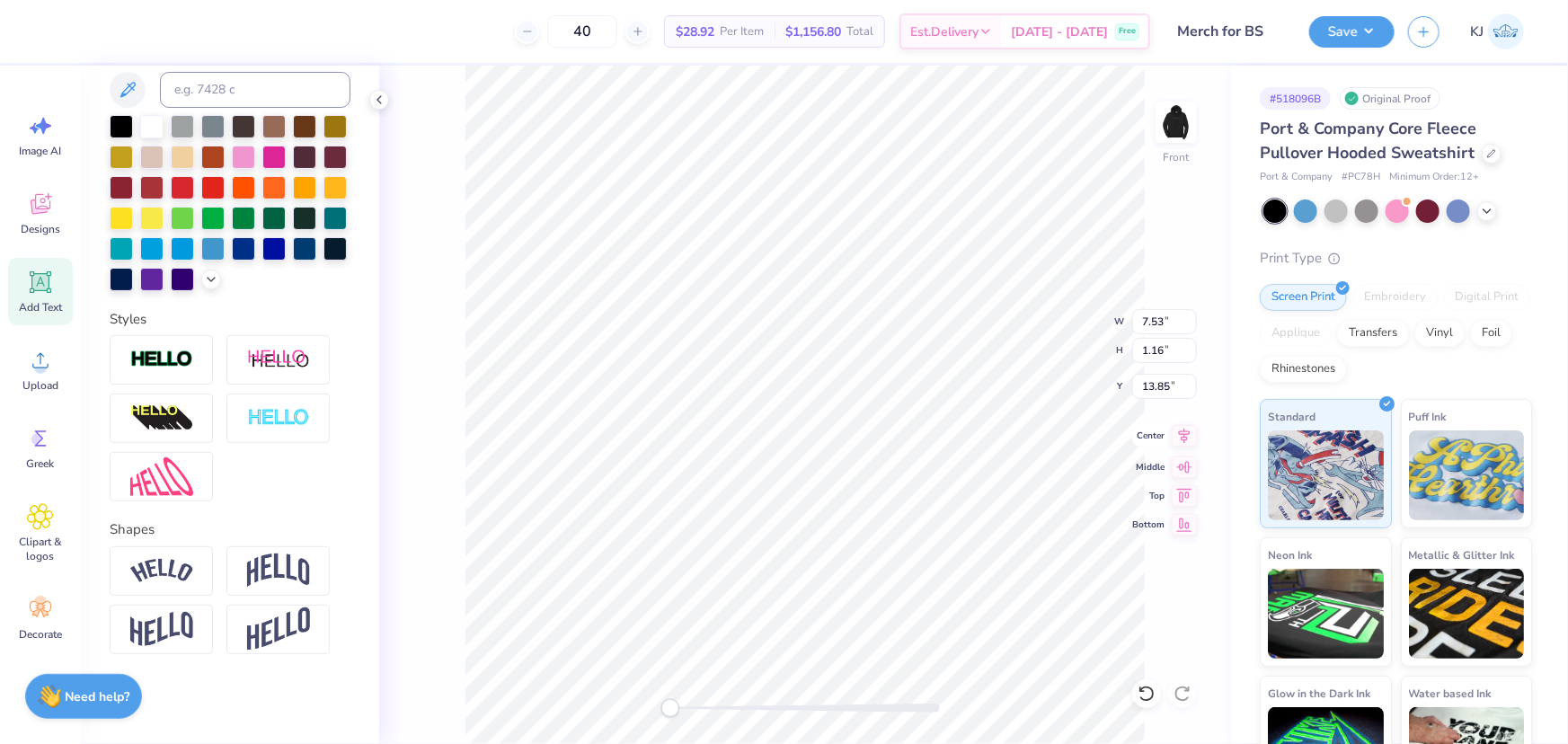
click at [1185, 440] on icon at bounding box center [1184, 436] width 26 height 22
type input "1.58"
type input "11.68"
click at [1191, 440] on icon at bounding box center [1184, 436] width 26 height 22
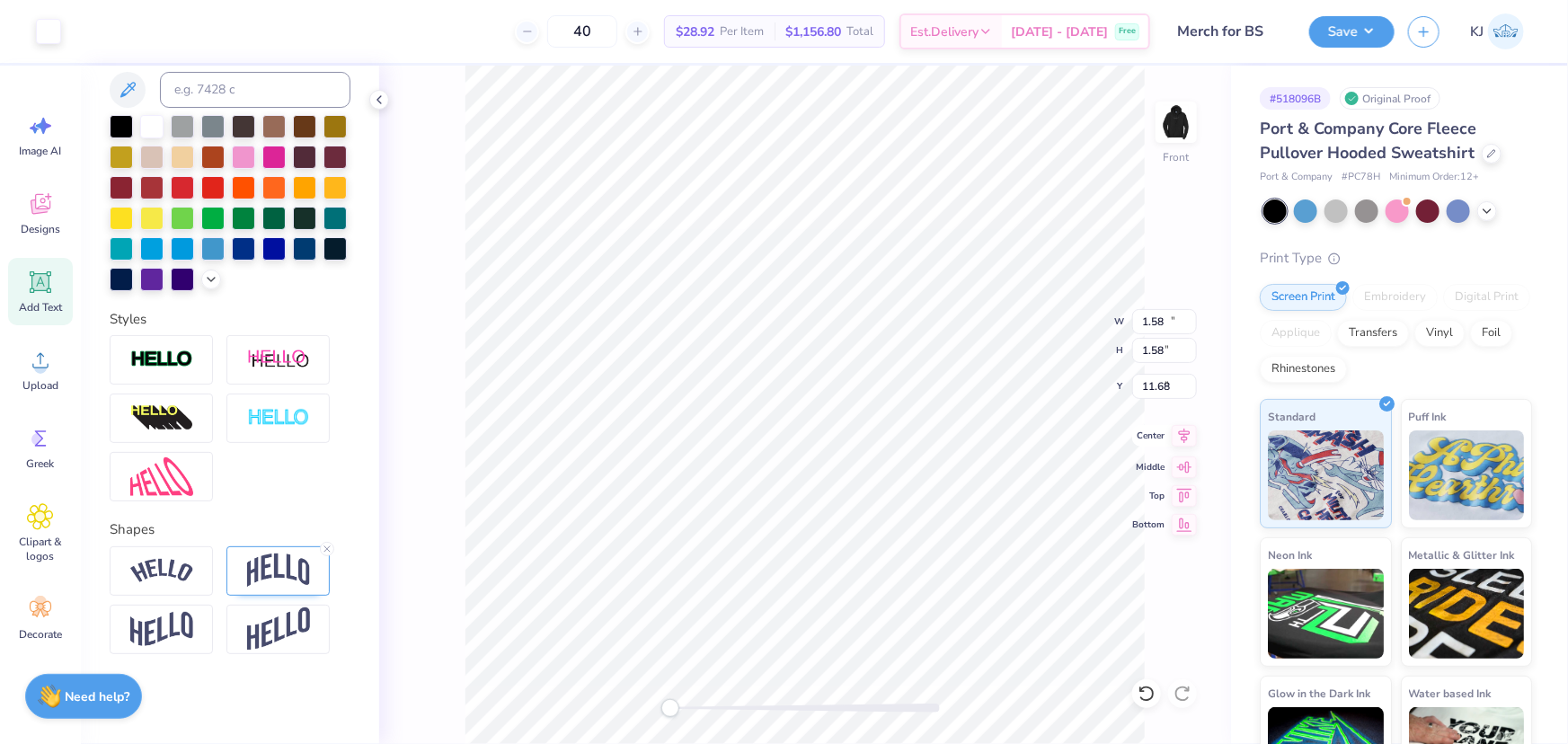
type input "12.31"
type input "2.31"
type input "9.09"
click at [1186, 437] on icon at bounding box center [1185, 436] width 11 height 15
type input "12.23"
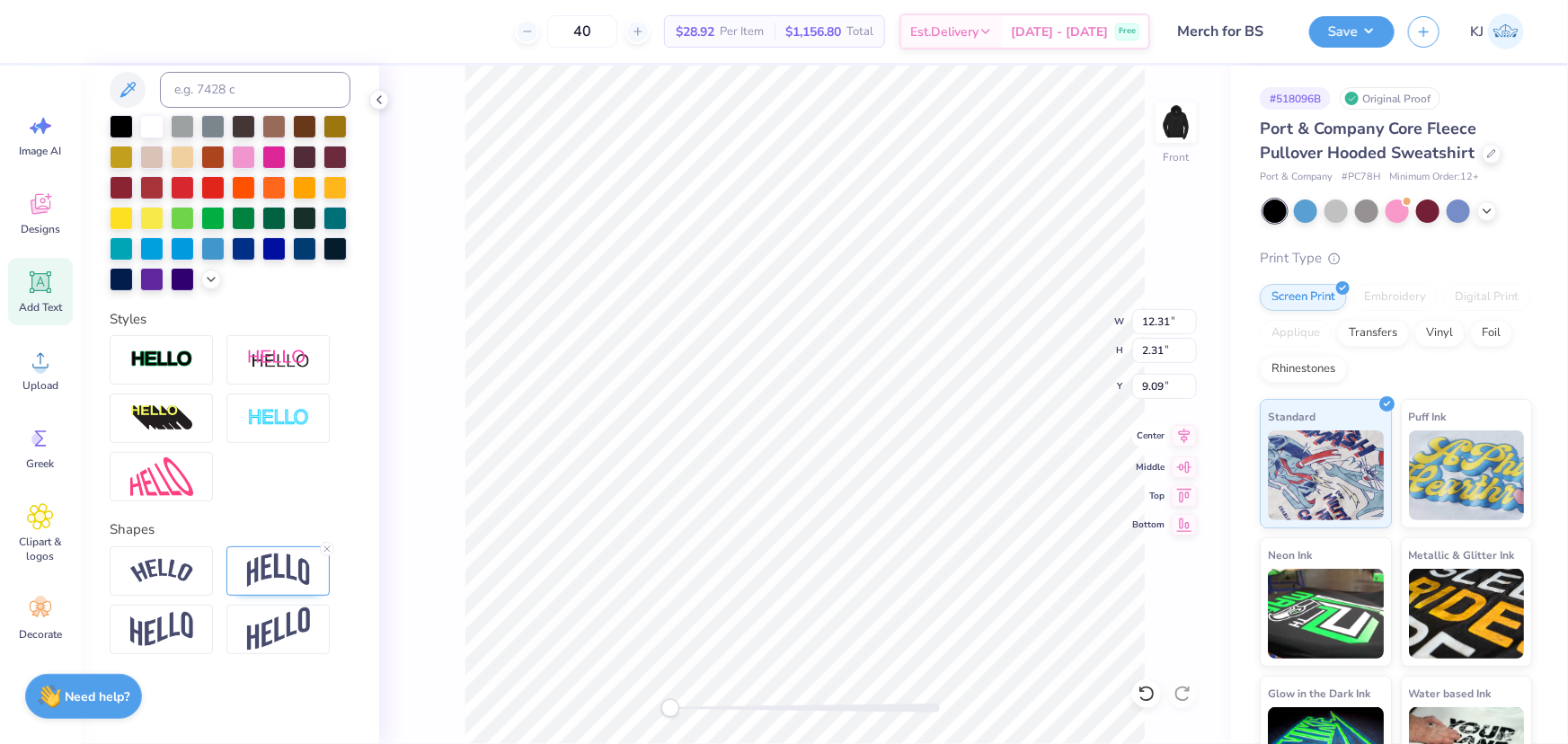
type input "2.45"
type input "6.92"
click at [1184, 440] on icon at bounding box center [1185, 436] width 11 height 15
type input "5.68"
type input "0.87"
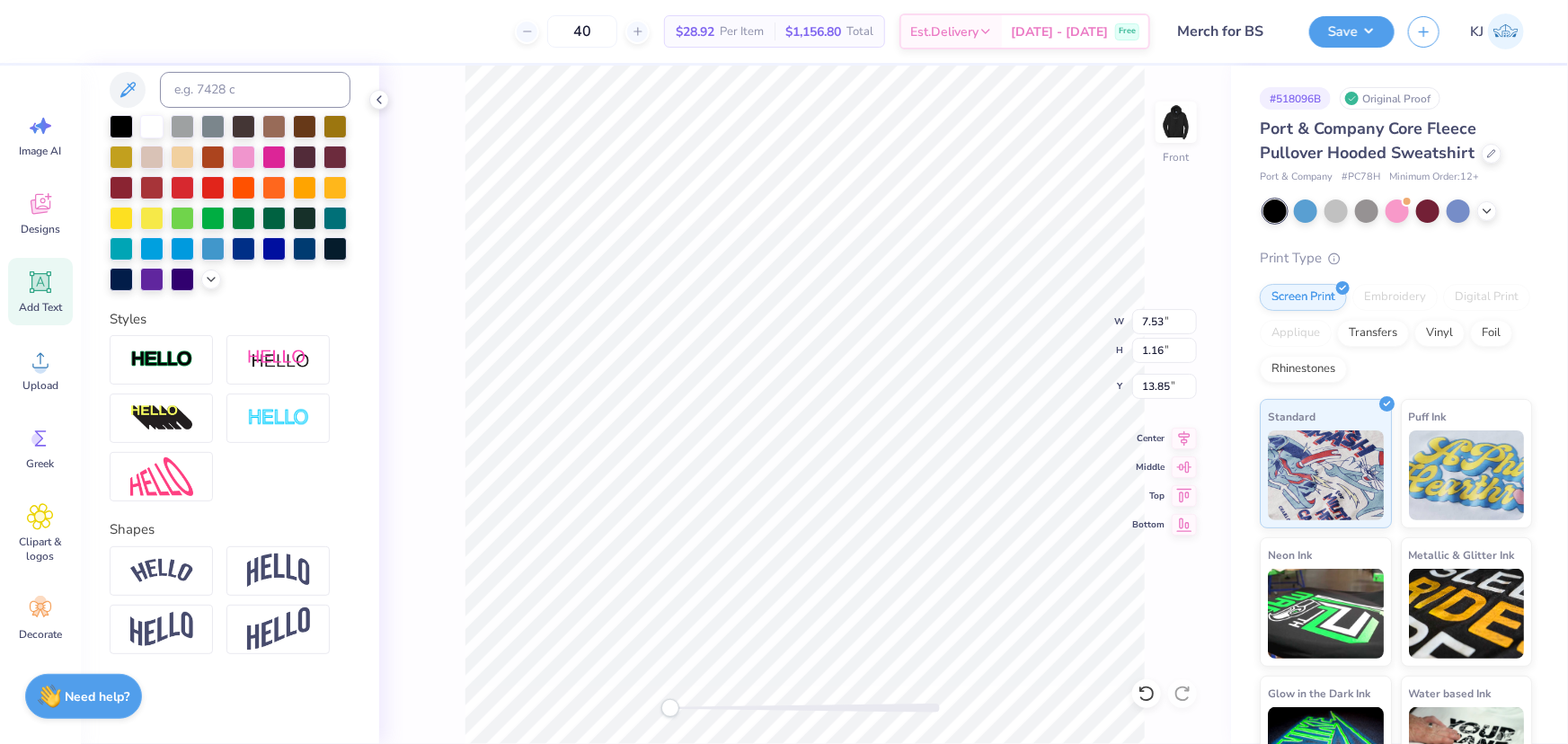
type input "14.13"
click at [1178, 438] on icon at bounding box center [1184, 436] width 26 height 22
click at [256, 571] on img at bounding box center [278, 570] width 63 height 34
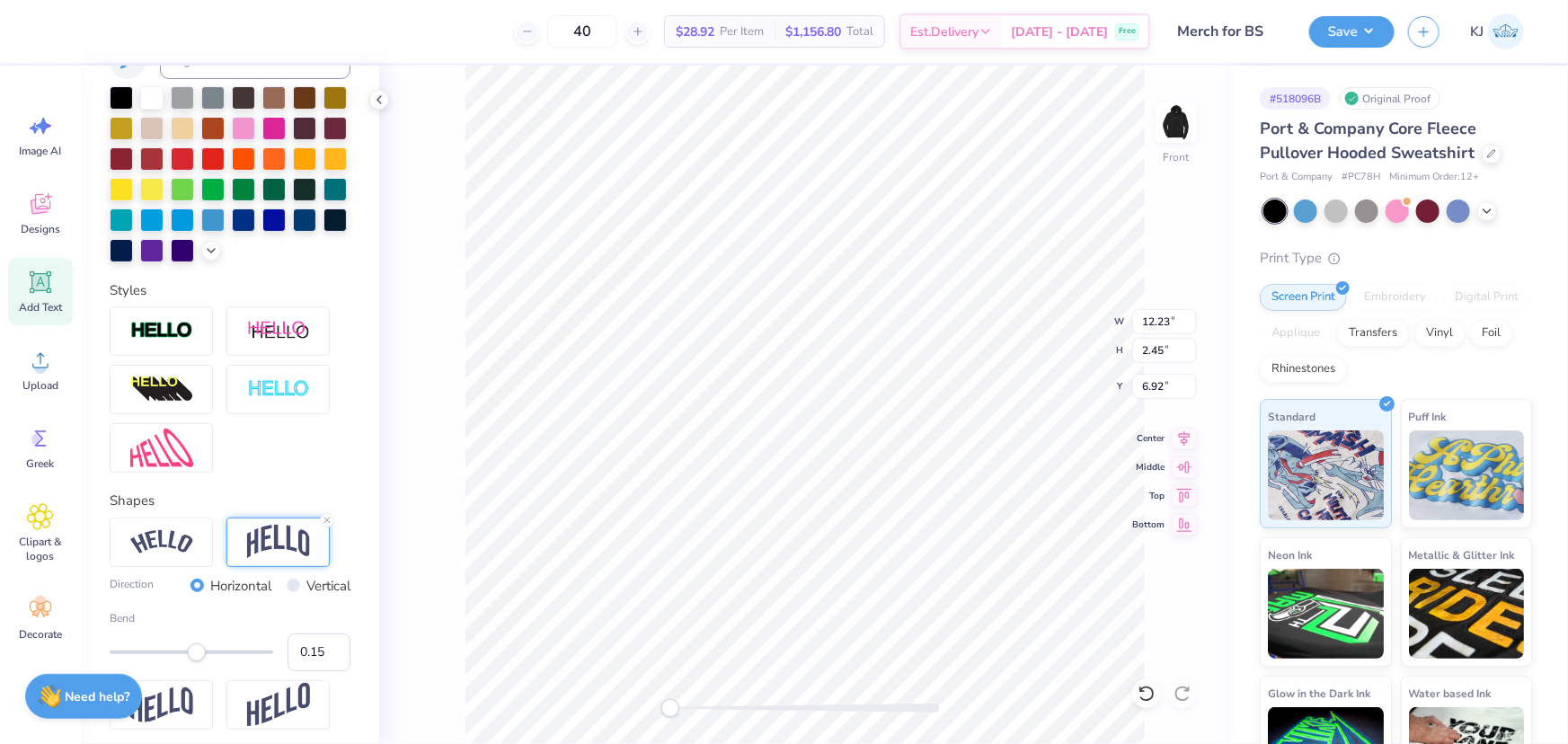
scroll to position [505, 0]
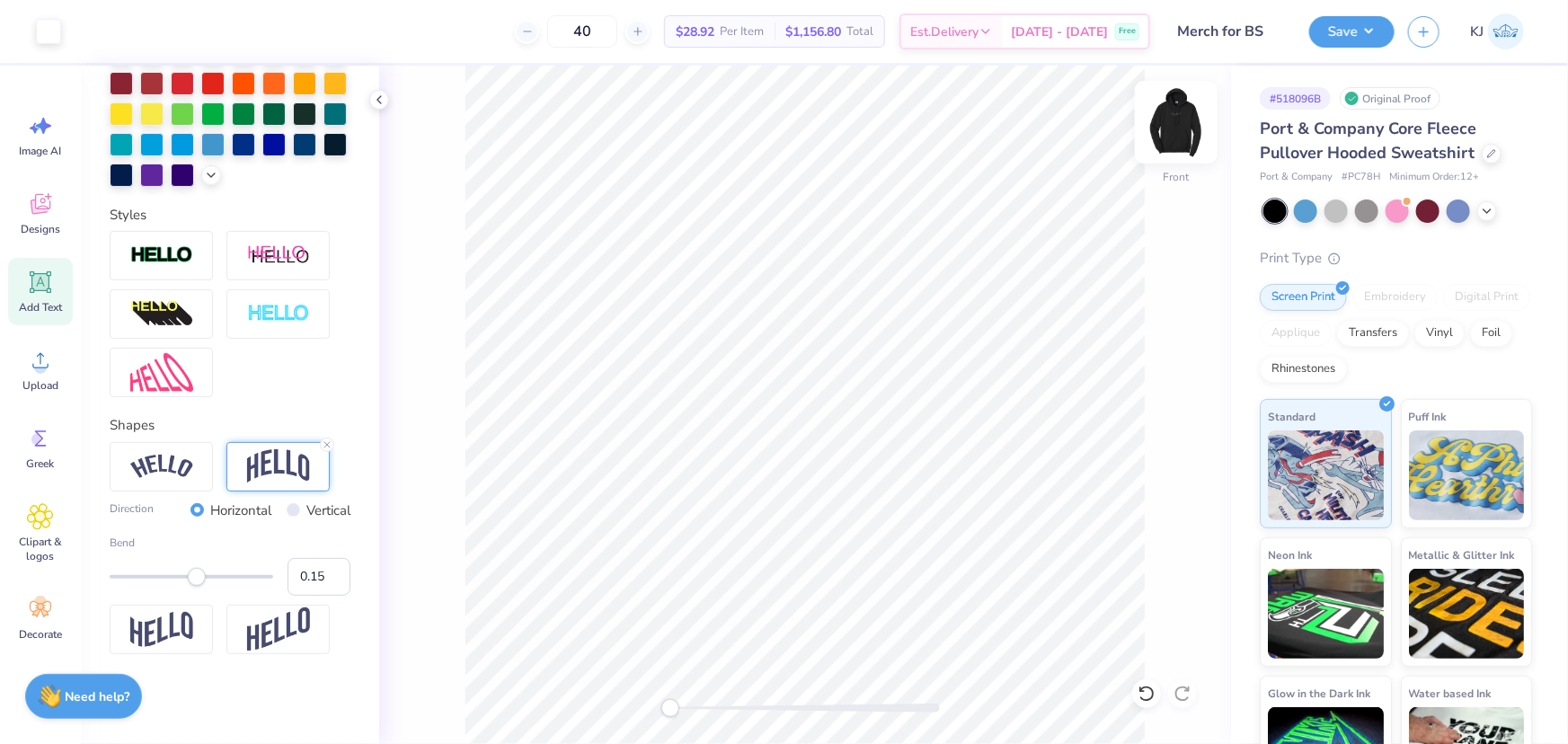
click at [1178, 118] on img at bounding box center [1176, 122] width 72 height 72
click at [1187, 128] on img at bounding box center [1176, 122] width 72 height 72
click at [1372, 20] on button "Save" at bounding box center [1352, 28] width 85 height 31
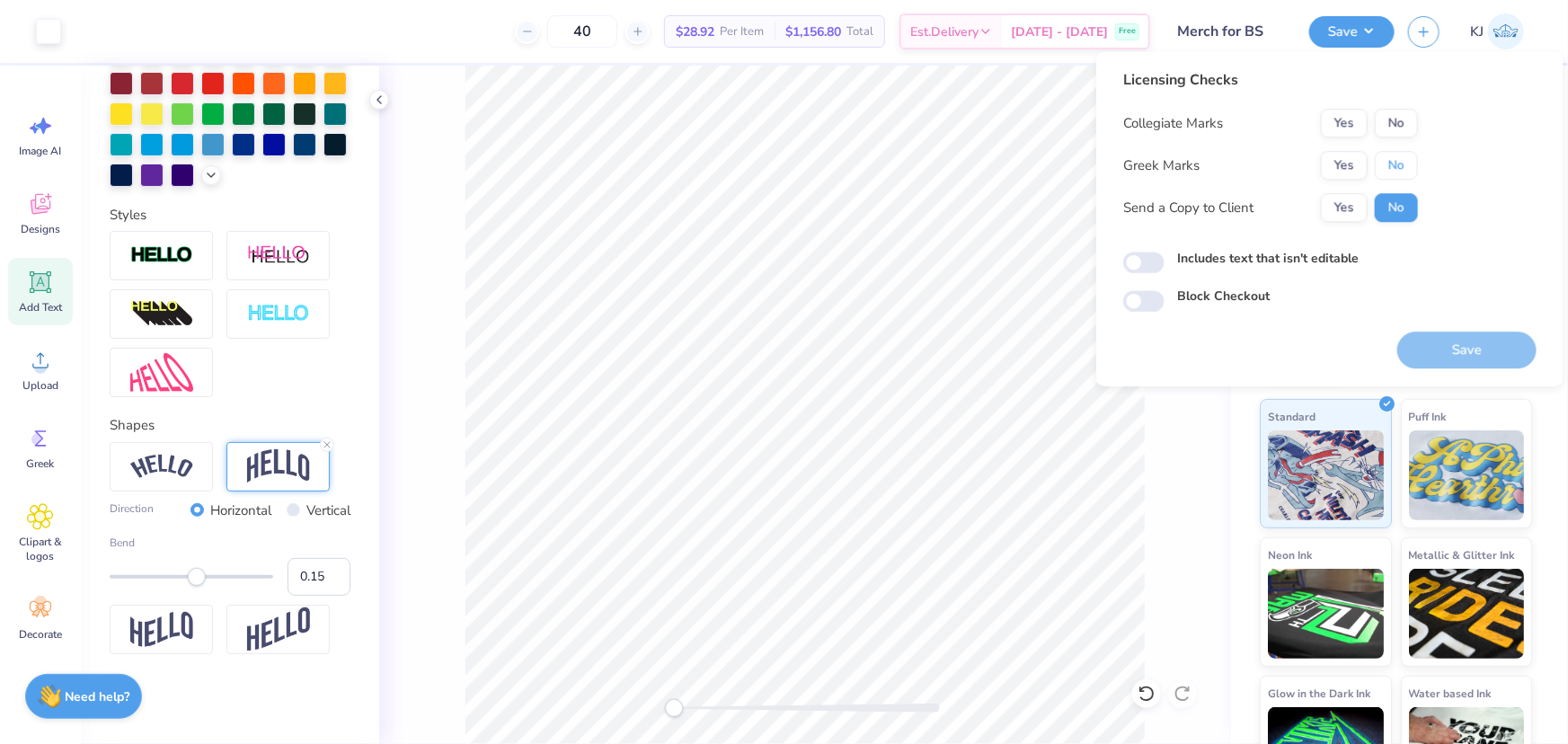
drag, startPoint x: 1393, startPoint y: 166, endPoint x: 1395, endPoint y: 146, distance: 20.1
click at [1393, 164] on button "No" at bounding box center [1397, 165] width 44 height 28
click at [1398, 118] on button "No" at bounding box center [1397, 123] width 44 height 28
click at [1453, 354] on button "Save" at bounding box center [1467, 350] width 139 height 37
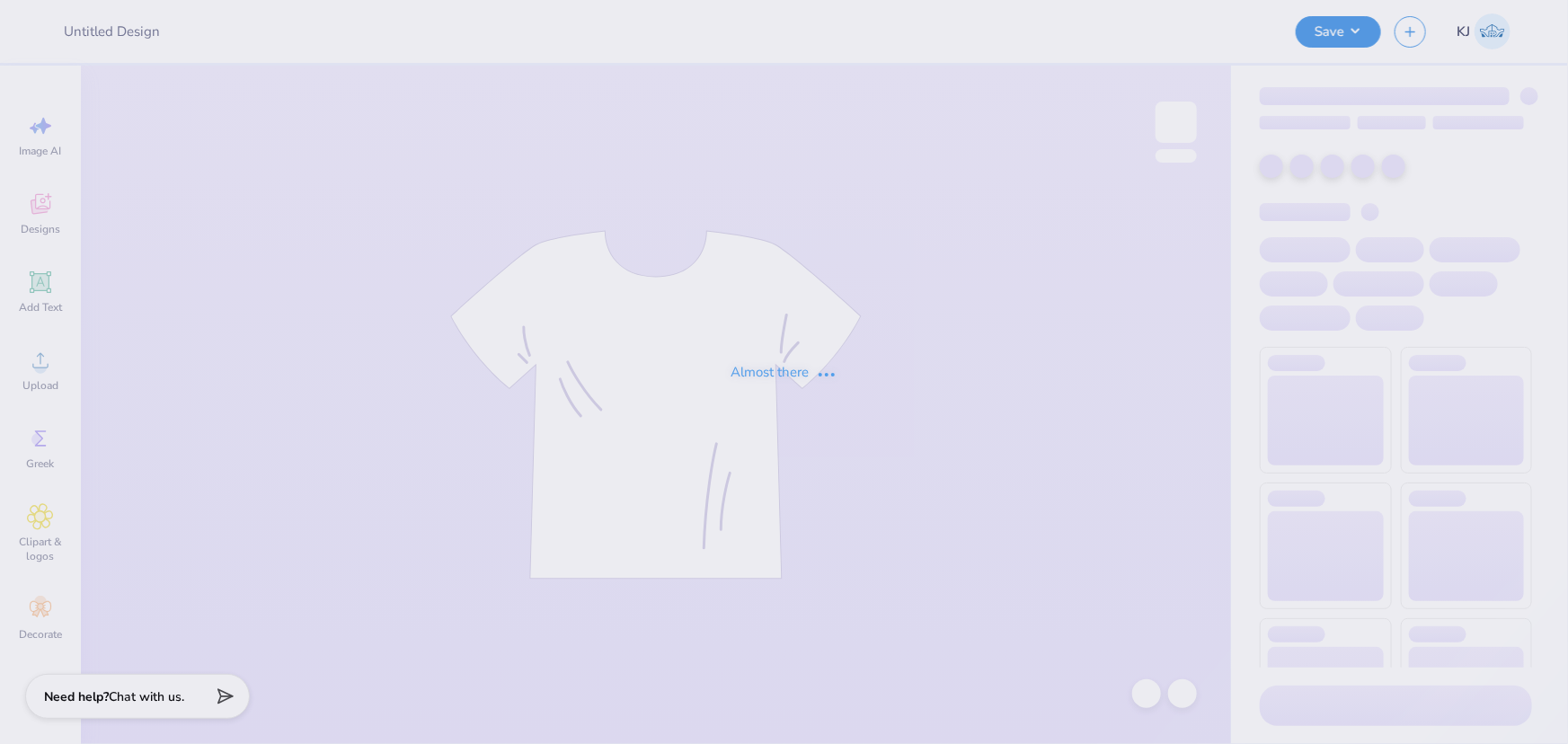
type input "[PERSON_NAME] : TexasTechPreNursingAssociation (PNA)"
